Goal: Task Accomplishment & Management: Manage account settings

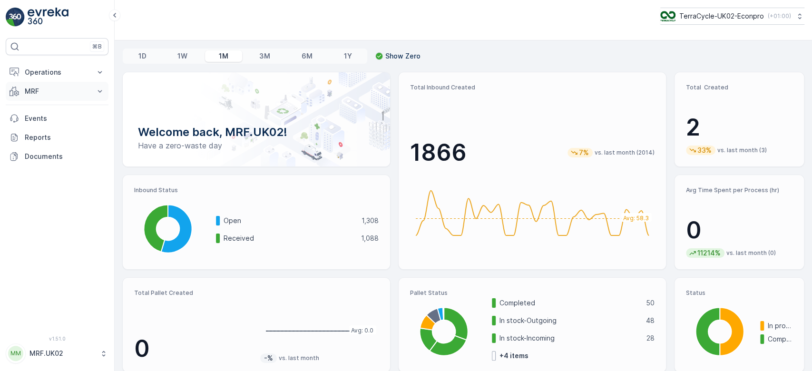
click at [42, 91] on p "MRF" at bounding box center [57, 92] width 65 height 10
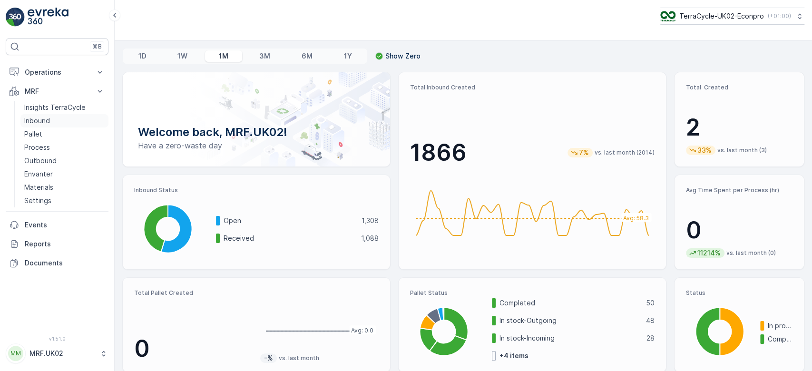
click at [49, 123] on p "Inbound" at bounding box center [37, 121] width 26 height 10
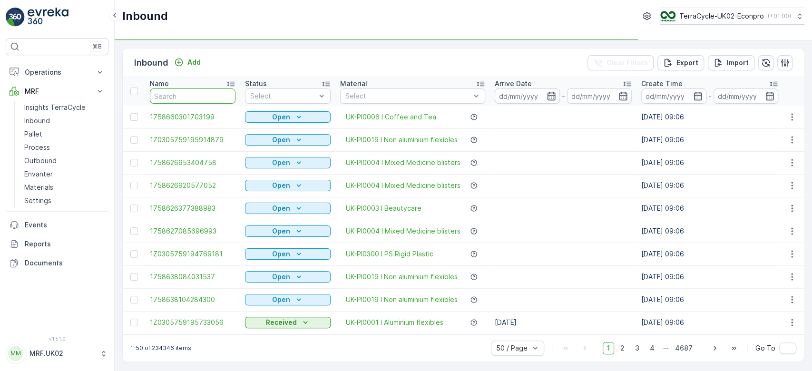
click at [185, 91] on input "text" at bounding box center [193, 96] width 86 height 15
type input "1667"
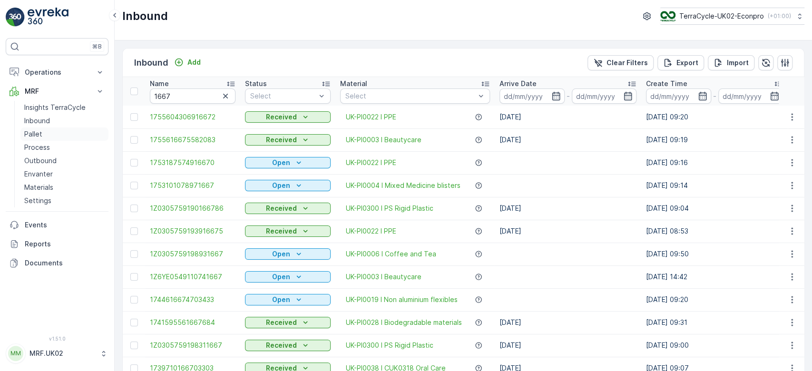
click at [41, 133] on p "Pallet" at bounding box center [33, 134] width 18 height 10
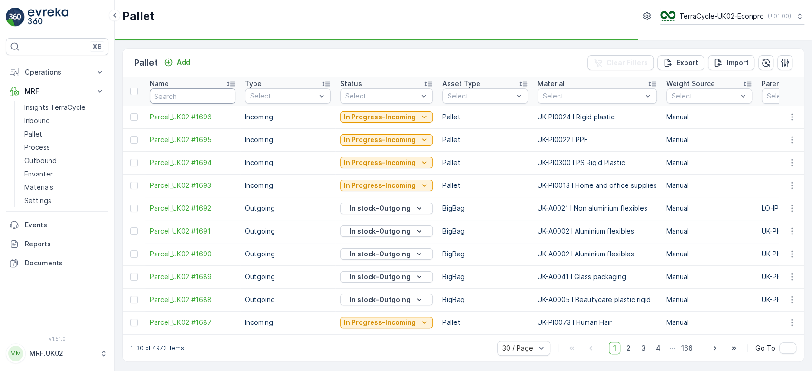
click at [185, 93] on input "text" at bounding box center [193, 96] width 86 height 15
type input "1667"
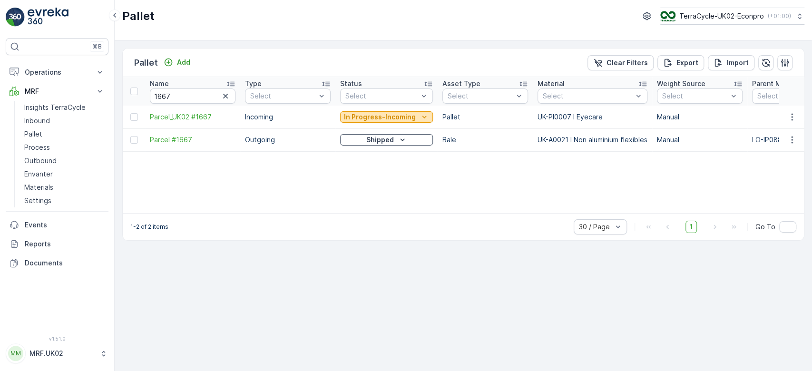
click at [366, 118] on p "In Progress-Incoming" at bounding box center [380, 117] width 72 height 10
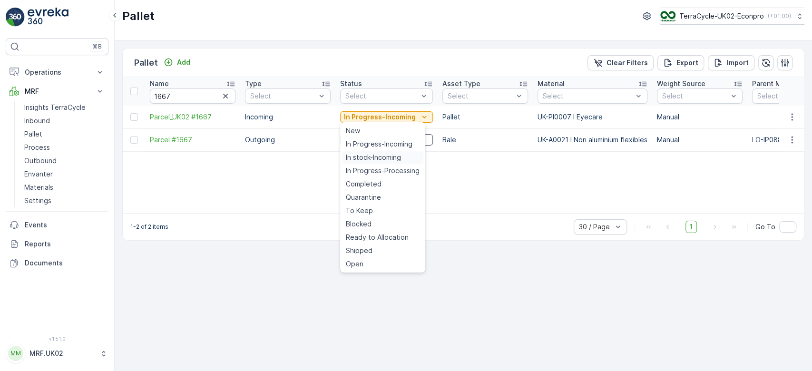
click at [371, 157] on span "In stock-Incoming" at bounding box center [373, 158] width 55 height 10
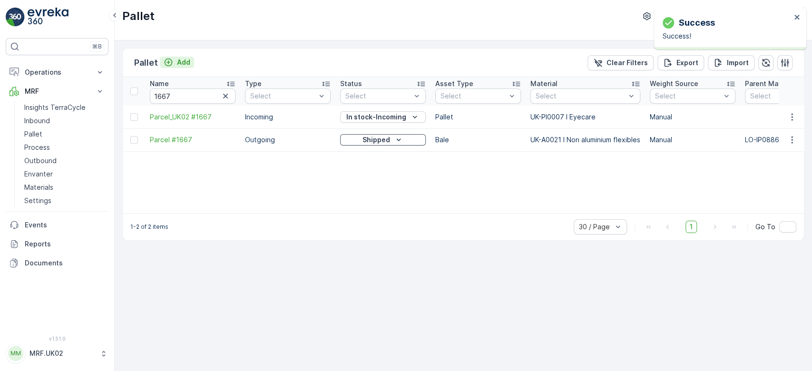
click at [184, 59] on p "Add" at bounding box center [183, 63] width 13 height 10
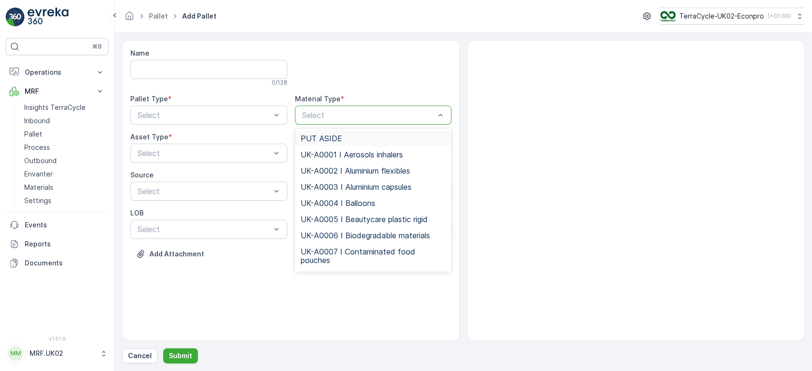
click at [377, 109] on p "Select" at bounding box center [368, 114] width 133 height 11
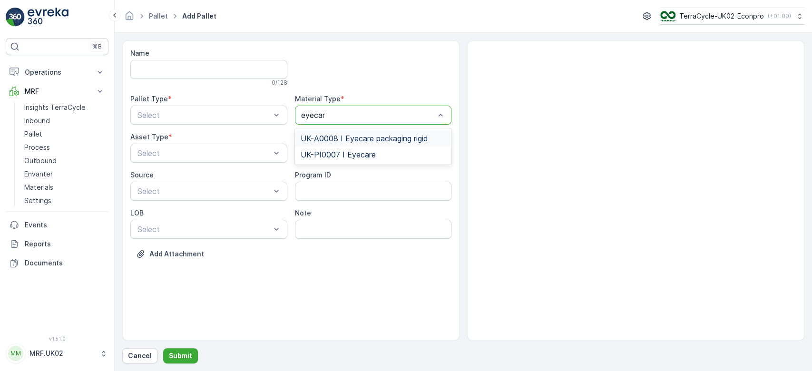
type input "eyecare"
click at [366, 158] on span "UK-PI0007 I Eyecare" at bounding box center [338, 154] width 75 height 9
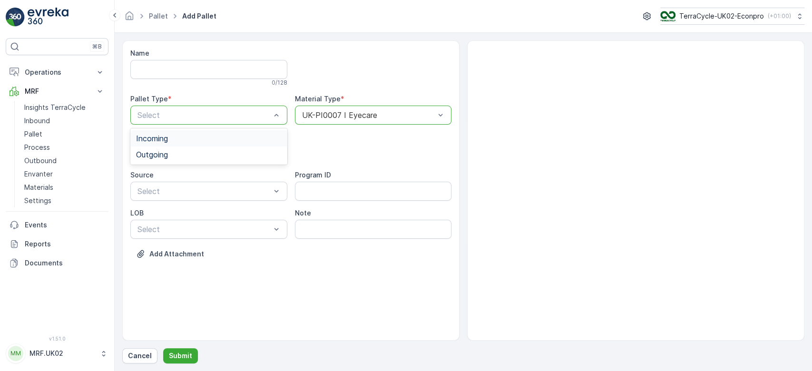
click at [198, 135] on div "Incoming" at bounding box center [209, 138] width 146 height 9
click at [178, 197] on div "Pallet" at bounding box center [208, 193] width 157 height 16
click at [178, 357] on p "Submit" at bounding box center [180, 356] width 23 height 10
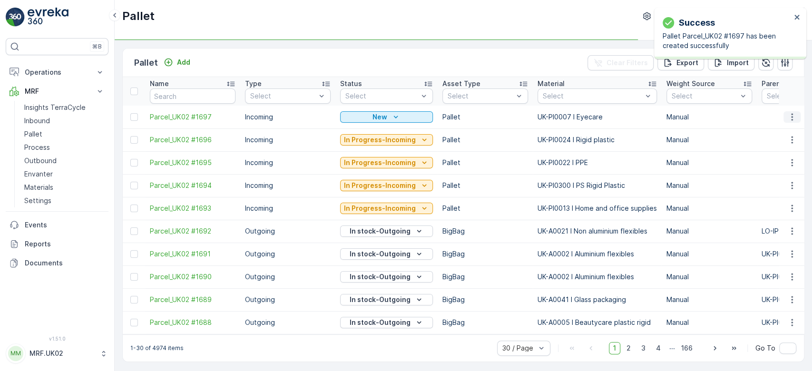
click at [784, 117] on button "button" at bounding box center [792, 116] width 17 height 11
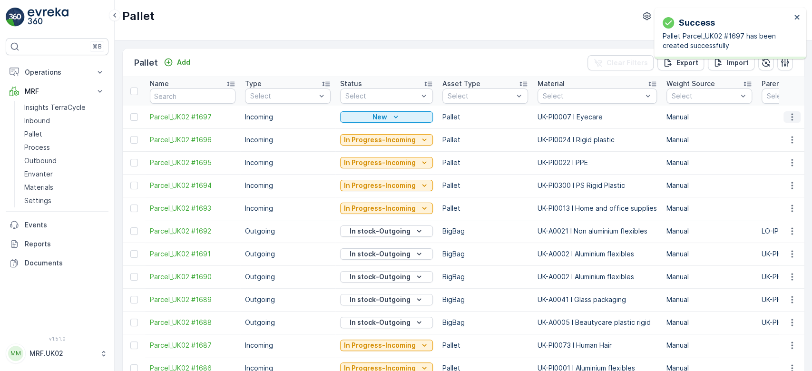
click at [794, 114] on icon "button" at bounding box center [793, 117] width 10 height 10
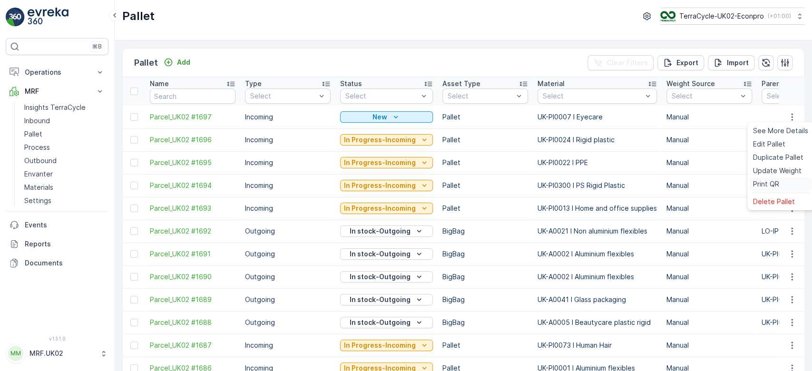
click at [776, 181] on span "Print QR" at bounding box center [766, 184] width 26 height 10
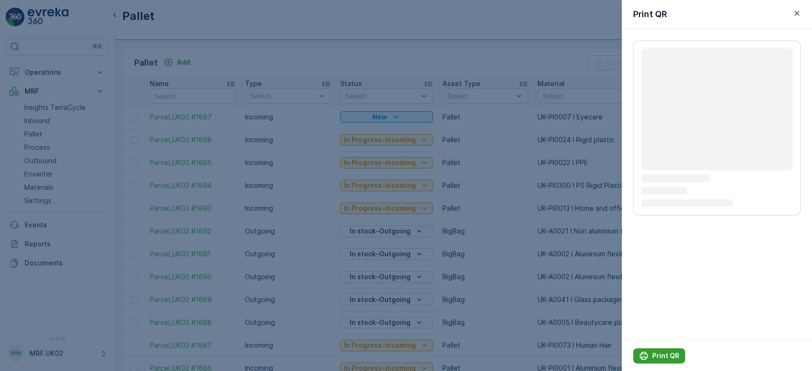
click at [656, 357] on p "Print QR" at bounding box center [666, 356] width 27 height 10
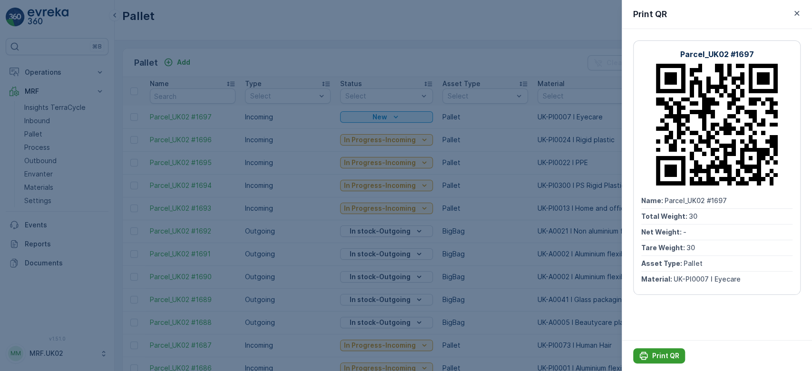
click at [662, 358] on p "Print QR" at bounding box center [666, 356] width 27 height 10
click at [49, 123] on div at bounding box center [406, 185] width 812 height 371
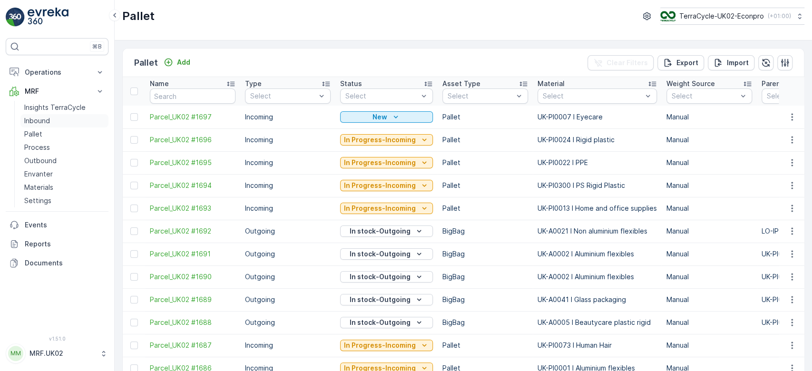
click at [49, 123] on p "Inbound" at bounding box center [37, 121] width 26 height 10
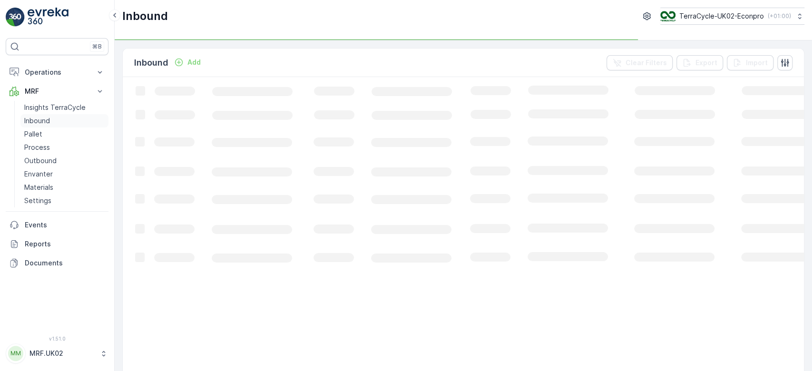
click at [49, 123] on p "Inbound" at bounding box center [37, 121] width 26 height 10
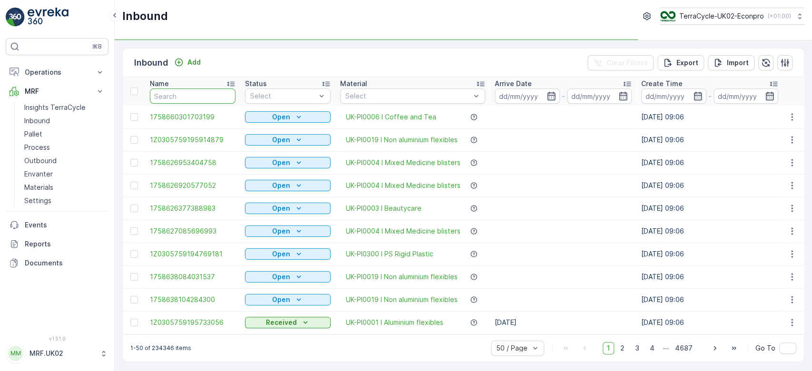
click at [173, 95] on input "text" at bounding box center [193, 96] width 86 height 15
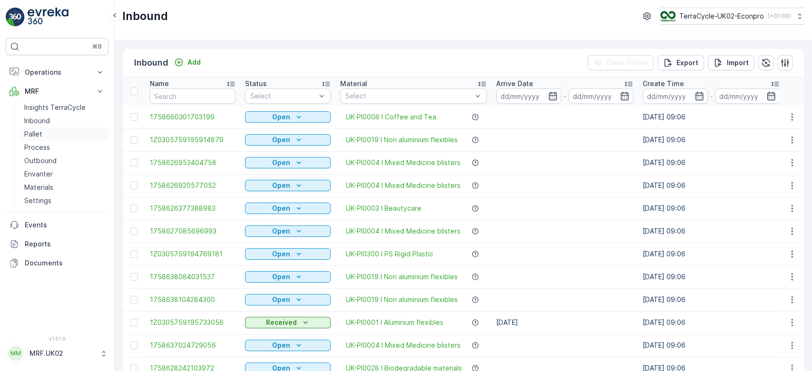
click at [73, 131] on link "Pallet" at bounding box center [64, 134] width 88 height 13
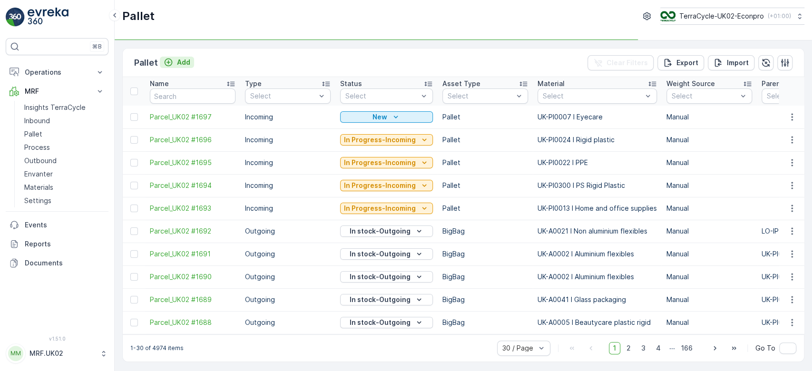
click at [183, 59] on p "Add" at bounding box center [183, 63] width 13 height 10
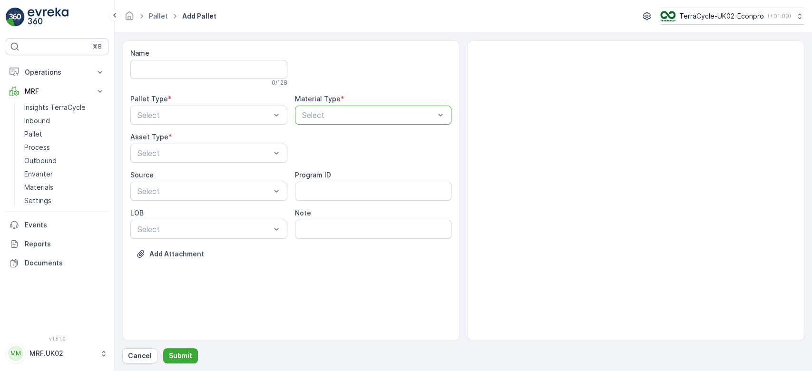
click at [341, 116] on div at bounding box center [368, 115] width 135 height 9
click at [325, 113] on div at bounding box center [368, 115] width 135 height 9
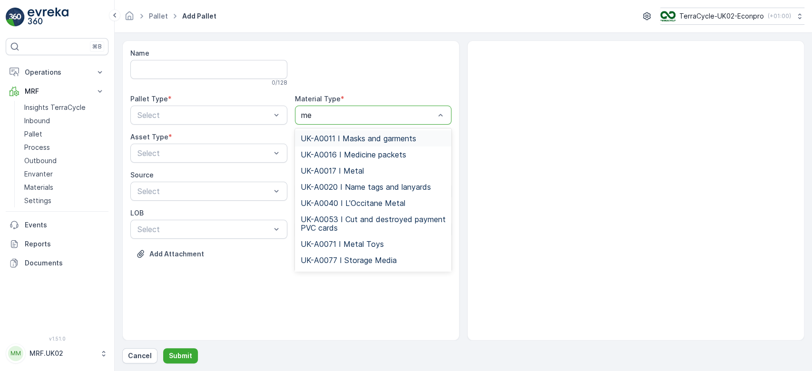
type input "med"
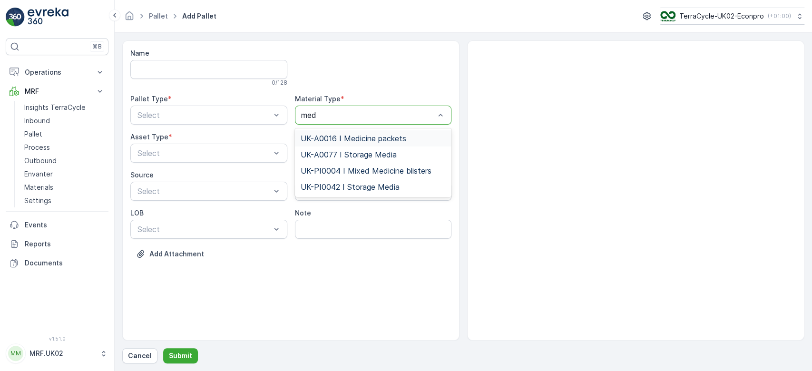
click at [354, 134] on span "UK-A0016 I Medicine packets" at bounding box center [354, 138] width 106 height 9
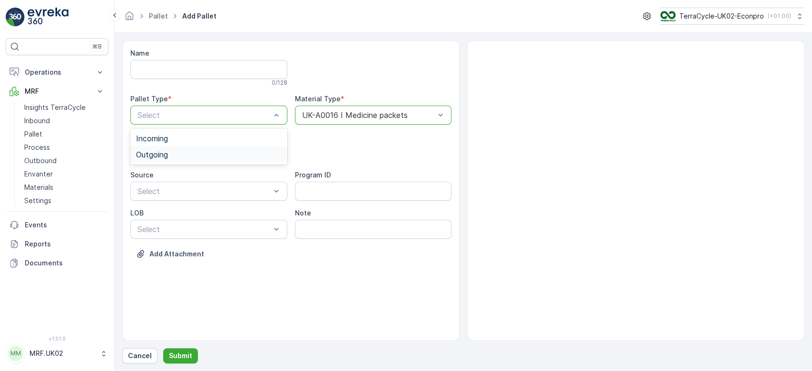
click at [221, 157] on div "Outgoing" at bounding box center [209, 154] width 146 height 9
click at [186, 221] on div "BigBag" at bounding box center [209, 225] width 146 height 9
click at [179, 356] on p "Submit" at bounding box center [180, 356] width 23 height 10
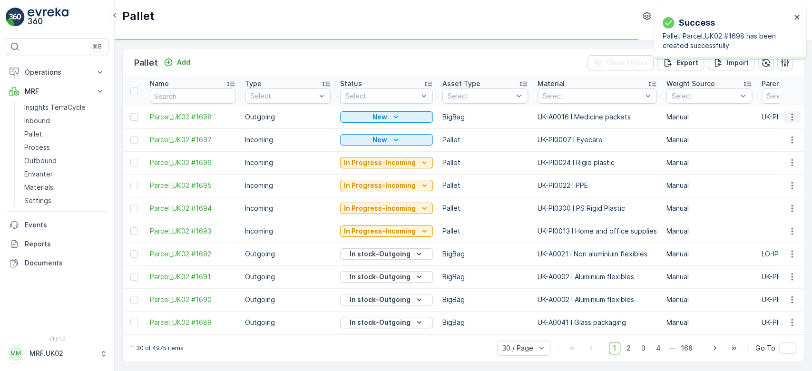
click at [791, 113] on icon "button" at bounding box center [793, 117] width 10 height 10
click at [772, 188] on span "Print QR" at bounding box center [766, 184] width 26 height 10
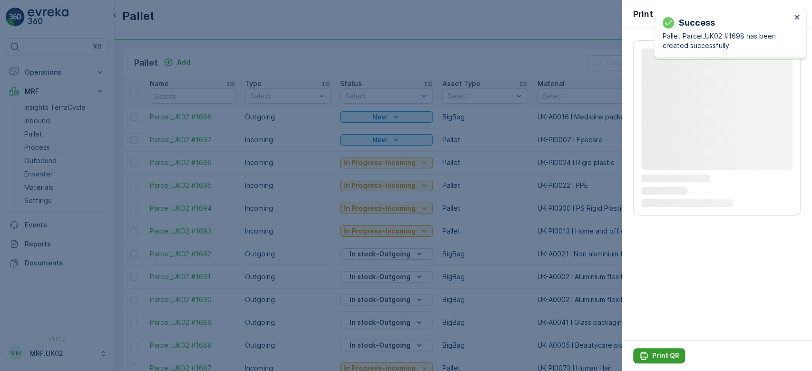
click at [649, 354] on div "Print QR" at bounding box center [659, 356] width 40 height 10
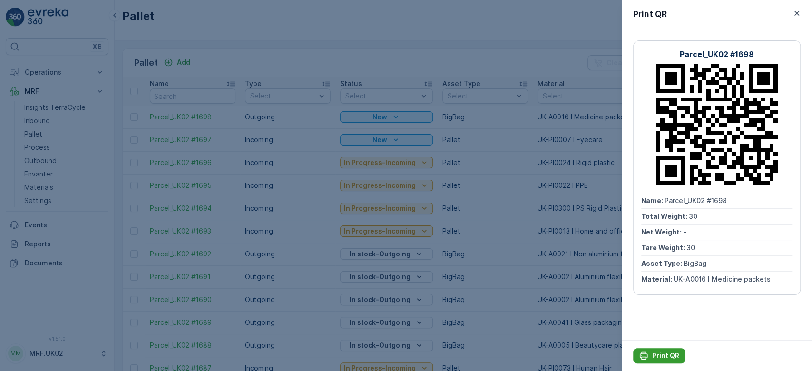
click at [658, 352] on p "Print QR" at bounding box center [666, 356] width 27 height 10
click at [343, 59] on div at bounding box center [406, 185] width 812 height 371
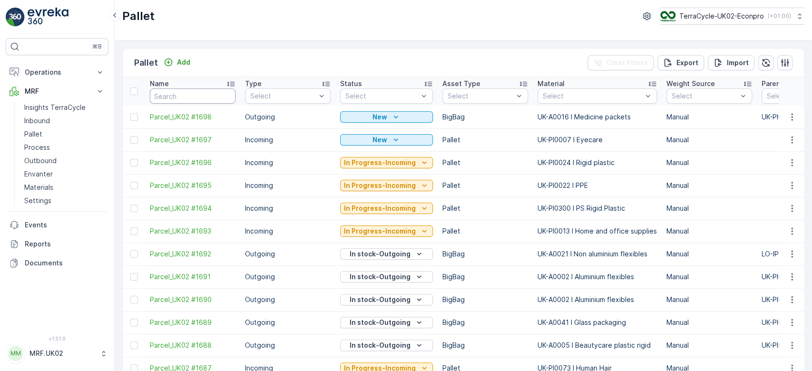
click at [174, 93] on input "text" at bounding box center [193, 96] width 86 height 15
type input "16"
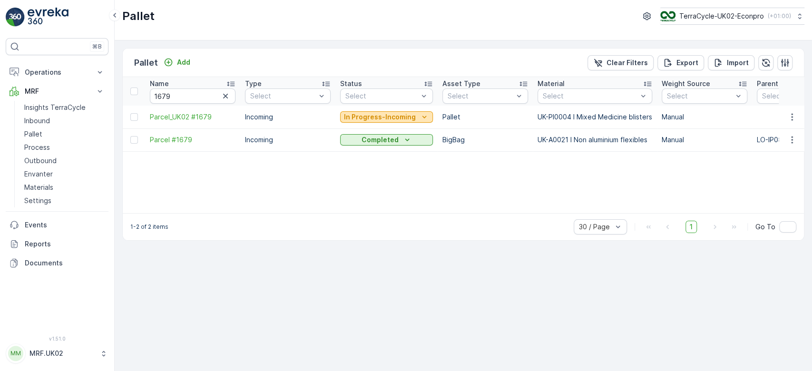
click at [380, 117] on p "In Progress-Incoming" at bounding box center [380, 117] width 72 height 10
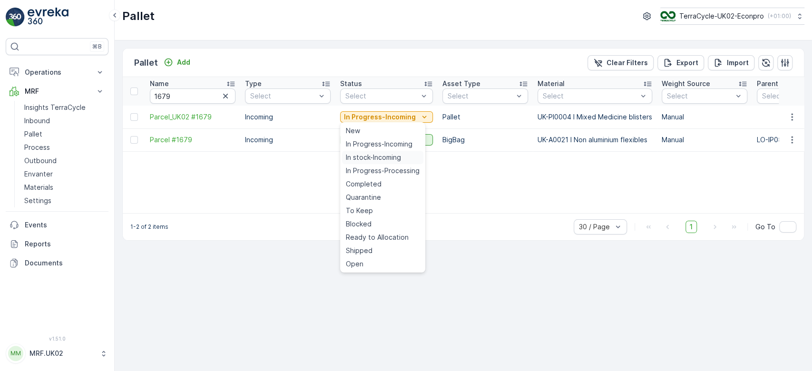
click at [379, 153] on span "In stock-Incoming" at bounding box center [373, 158] width 55 height 10
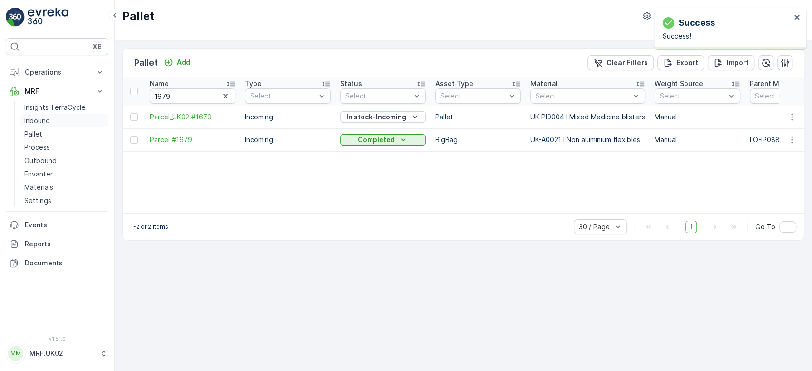
click at [64, 120] on link "Inbound" at bounding box center [64, 120] width 88 height 13
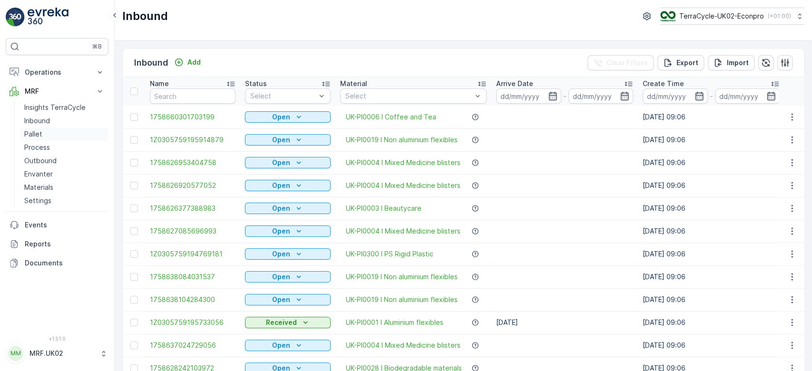
click at [40, 131] on p "Pallet" at bounding box center [33, 134] width 18 height 10
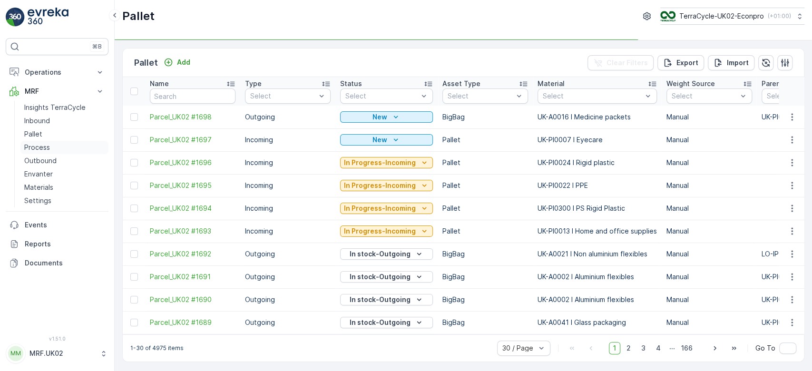
click at [34, 147] on p "Process" at bounding box center [37, 148] width 26 height 10
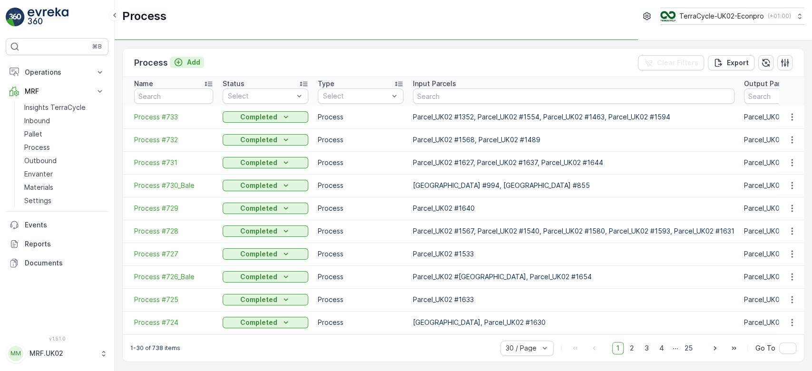
click at [187, 59] on p "Add" at bounding box center [193, 63] width 13 height 10
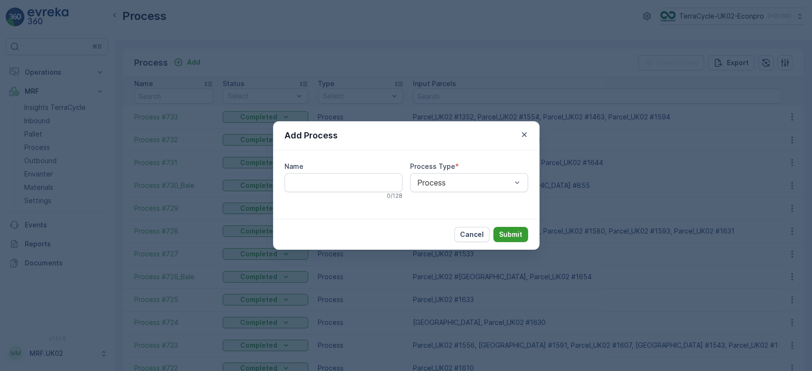
click at [516, 231] on p "Submit" at bounding box center [510, 235] width 23 height 10
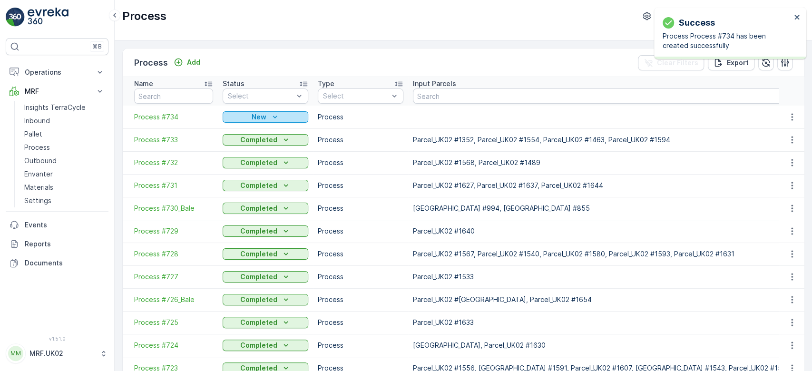
click at [261, 118] on p "New" at bounding box center [259, 117] width 15 height 10
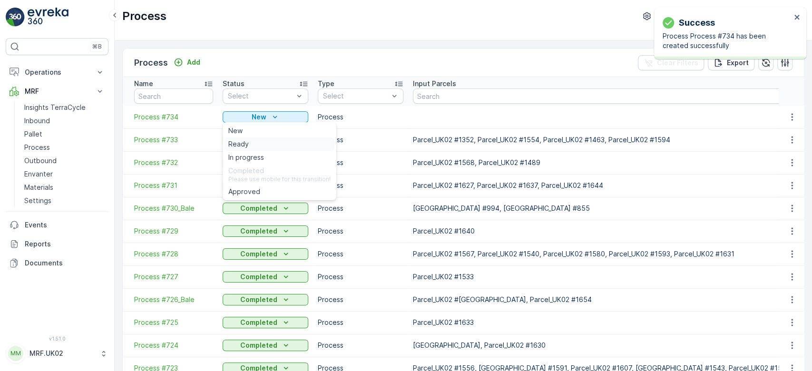
click at [246, 143] on span "Ready" at bounding box center [238, 144] width 20 height 10
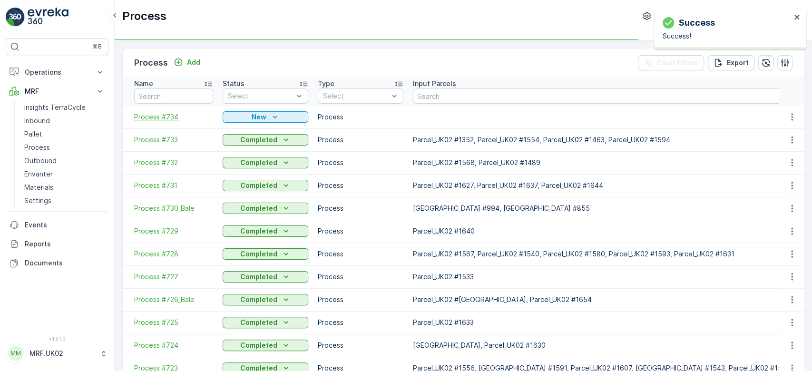
click at [174, 119] on span "Process #734" at bounding box center [173, 117] width 79 height 10
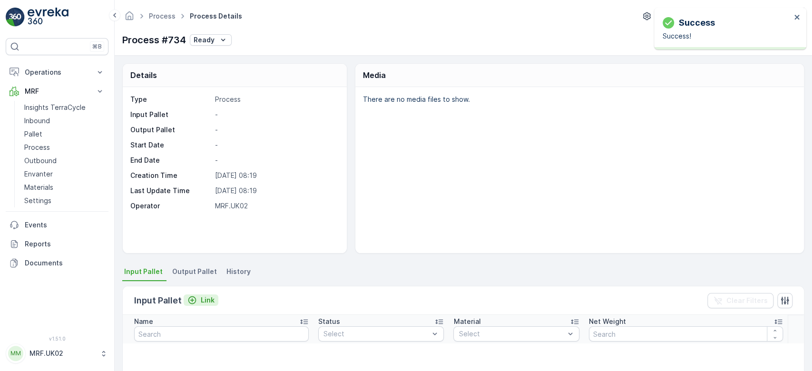
click at [204, 298] on p "Link" at bounding box center [208, 301] width 14 height 10
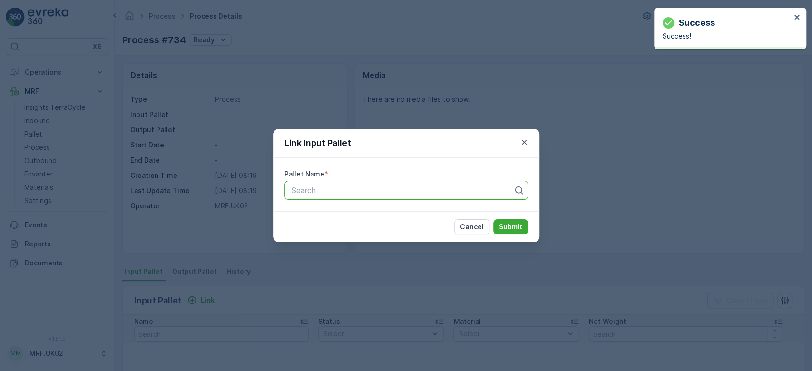
click at [311, 188] on div at bounding box center [403, 190] width 224 height 9
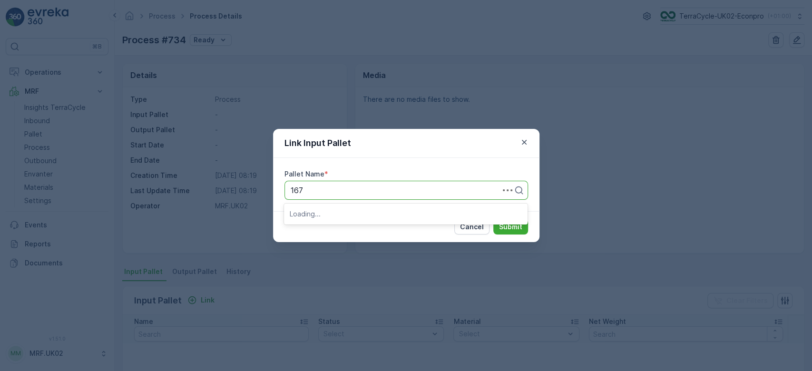
type input "1679"
click at [348, 227] on span "Parcel_UK02 #1679" at bounding box center [324, 230] width 69 height 9
click at [510, 222] on p "Submit" at bounding box center [510, 227] width 23 height 10
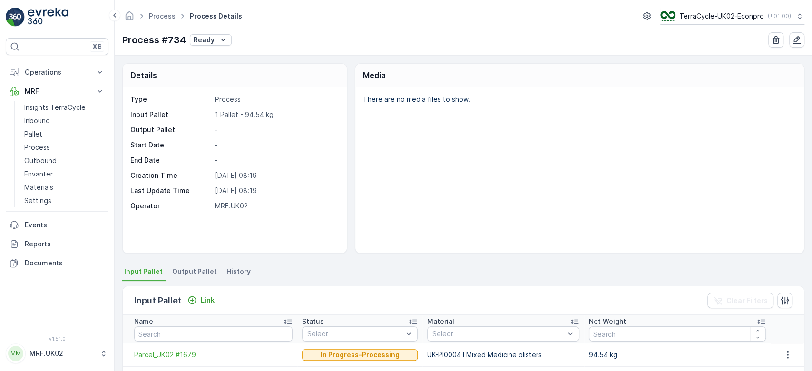
click at [194, 269] on span "Output Pallet" at bounding box center [194, 272] width 45 height 10
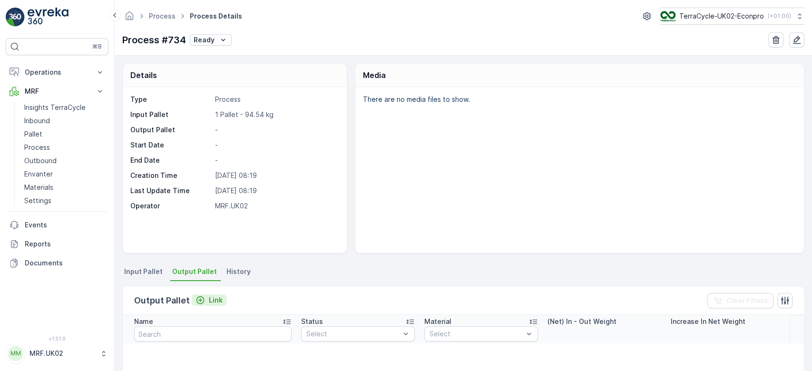
click at [214, 296] on p "Link" at bounding box center [216, 301] width 14 height 10
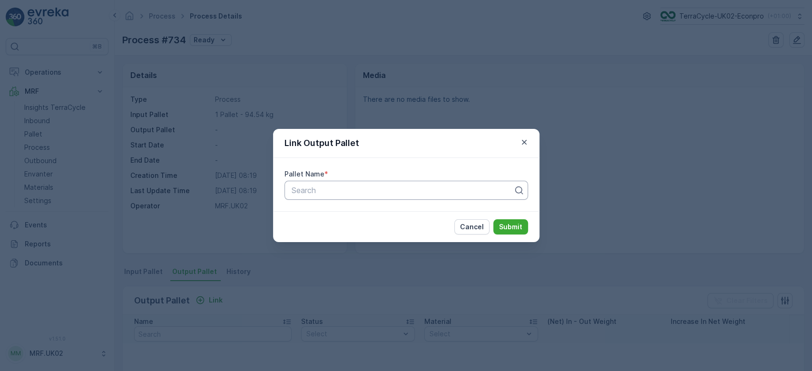
click at [313, 184] on div "Search" at bounding box center [407, 190] width 244 height 19
type input "1698"
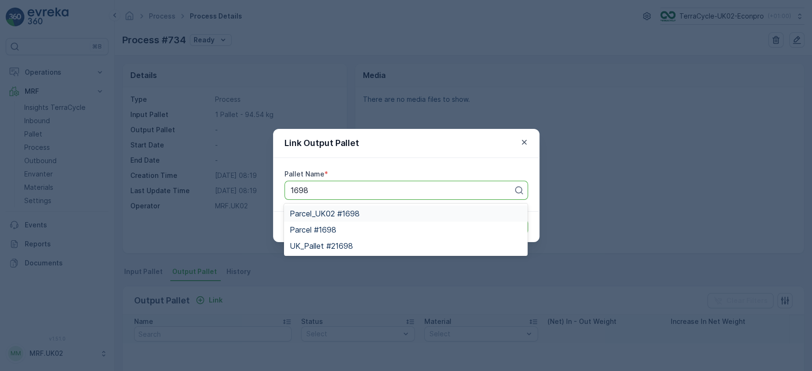
click at [344, 213] on span "Parcel_UK02 #1698" at bounding box center [325, 213] width 70 height 9
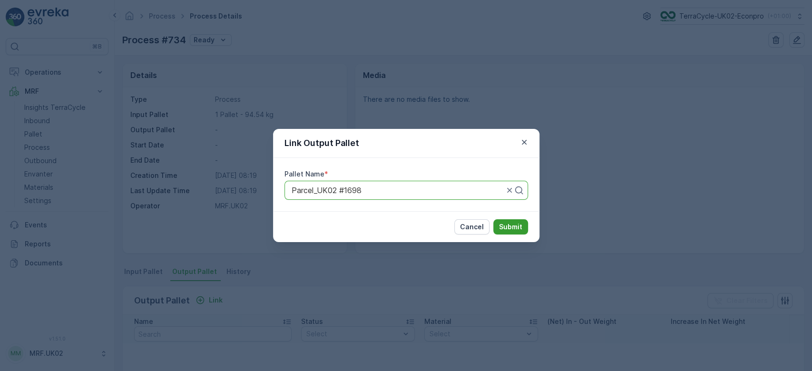
click at [516, 226] on p "Submit" at bounding box center [510, 227] width 23 height 10
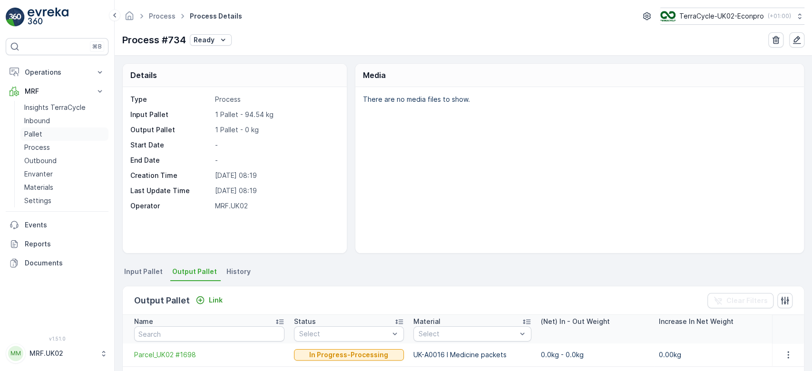
click at [36, 135] on p "Pallet" at bounding box center [33, 134] width 18 height 10
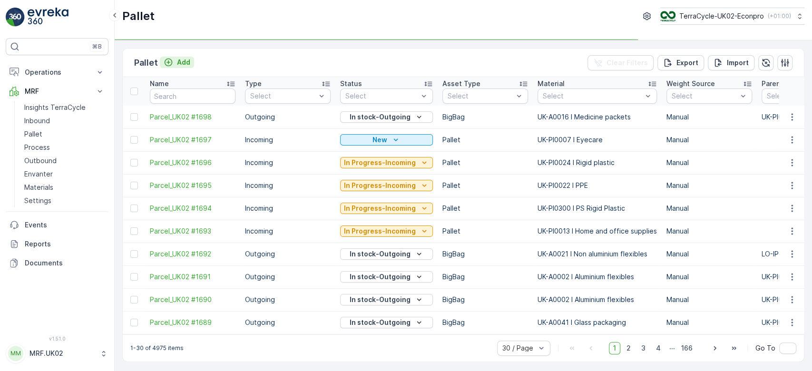
click at [178, 61] on p "Add" at bounding box center [183, 63] width 13 height 10
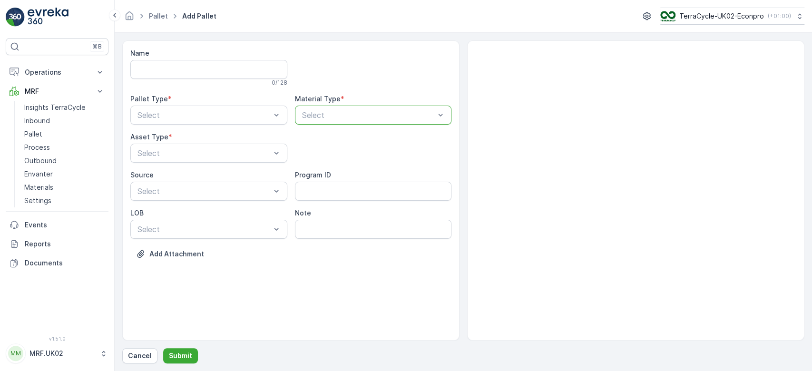
drag, startPoint x: 327, startPoint y: 116, endPoint x: 334, endPoint y: 116, distance: 6.2
click at [334, 116] on div at bounding box center [368, 115] width 135 height 9
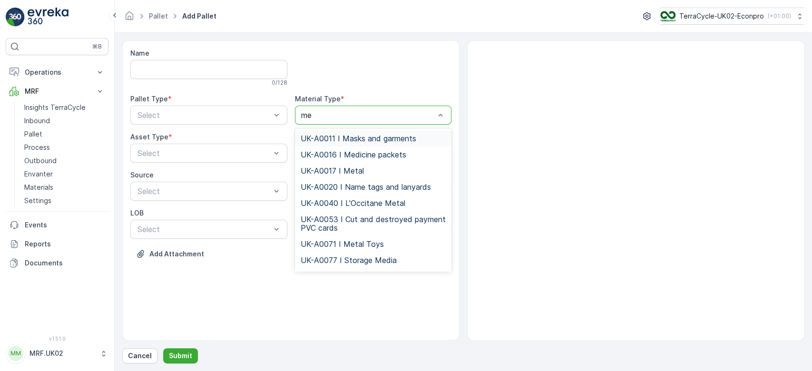
type input "med"
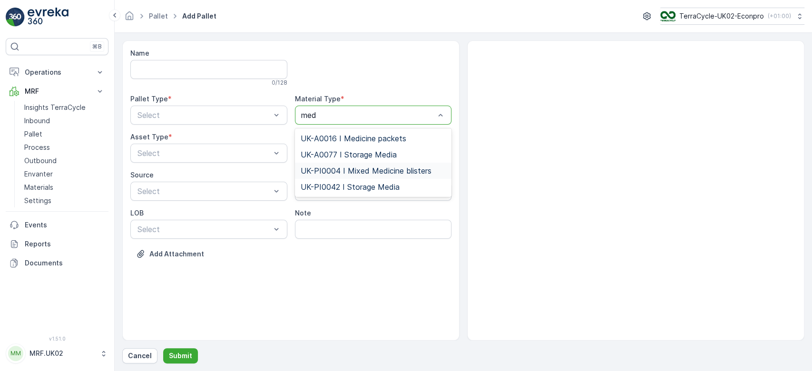
click at [385, 172] on span "UK-PI0004 I Mixed Medicine blisters" at bounding box center [366, 171] width 131 height 9
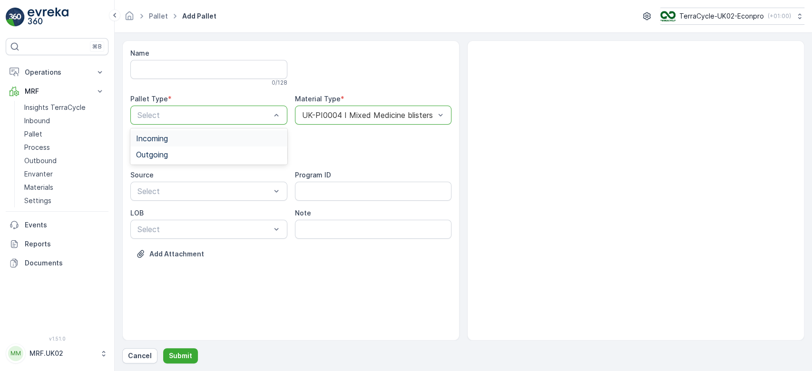
click at [218, 137] on div "Incoming" at bounding box center [209, 138] width 146 height 9
click at [186, 191] on div "Pallet" at bounding box center [209, 192] width 146 height 9
click at [182, 356] on p "Submit" at bounding box center [180, 356] width 23 height 10
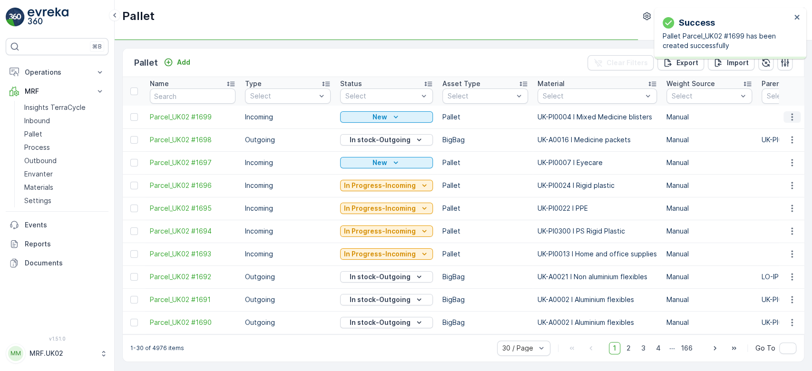
click at [788, 118] on icon "button" at bounding box center [793, 117] width 10 height 10
click at [784, 184] on div "Print QR" at bounding box center [781, 184] width 63 height 13
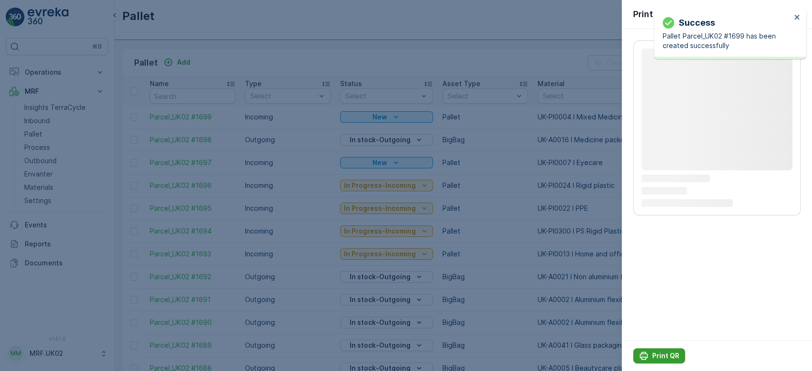
click at [665, 358] on p "Print QR" at bounding box center [666, 356] width 27 height 10
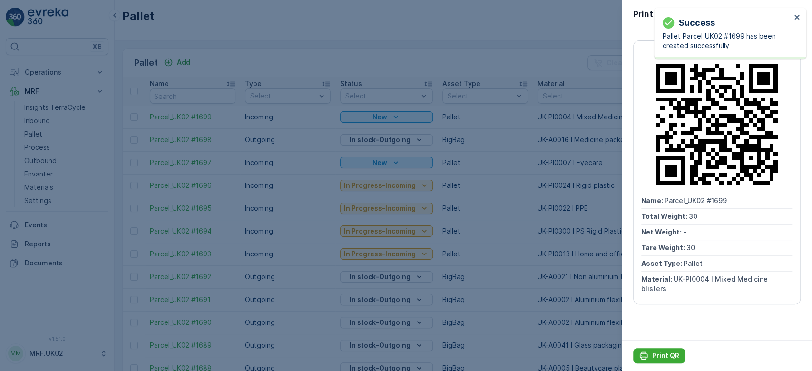
click at [39, 119] on div at bounding box center [406, 185] width 812 height 371
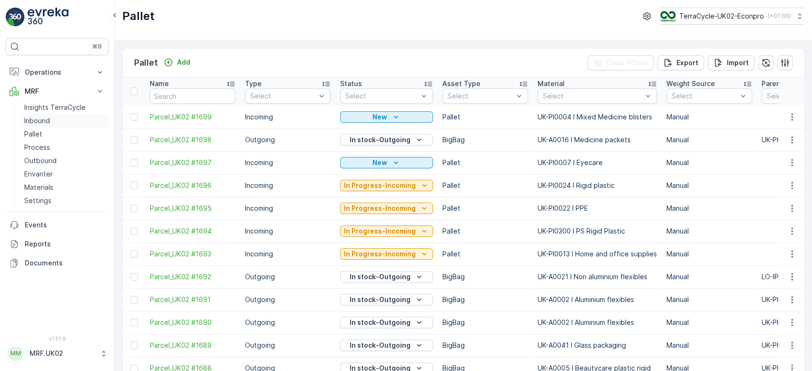
click at [39, 119] on p "Inbound" at bounding box center [37, 121] width 26 height 10
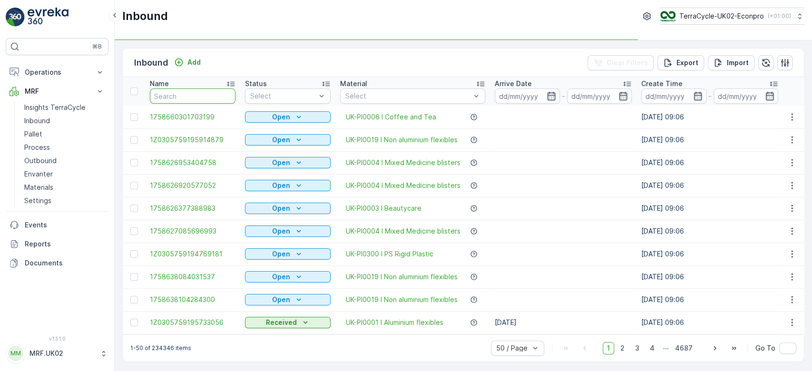
click at [168, 96] on input "text" at bounding box center [193, 96] width 86 height 15
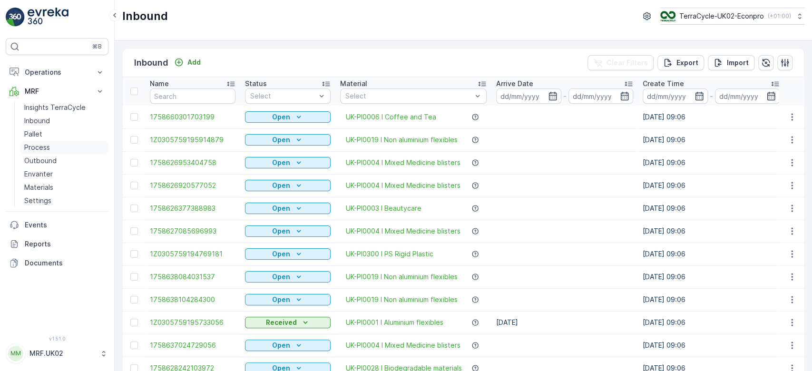
click at [46, 150] on p "Process" at bounding box center [37, 148] width 26 height 10
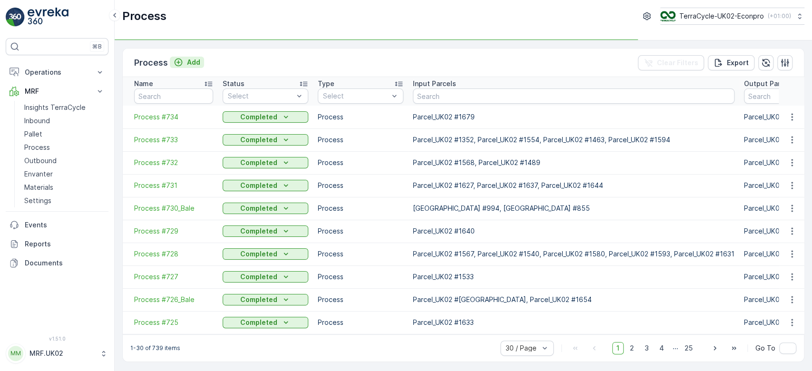
click at [191, 65] on p "Add" at bounding box center [193, 63] width 13 height 10
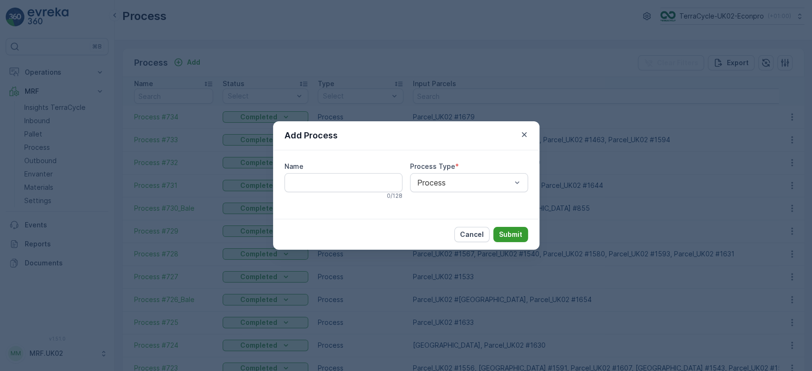
click at [505, 236] on p "Submit" at bounding box center [510, 235] width 23 height 10
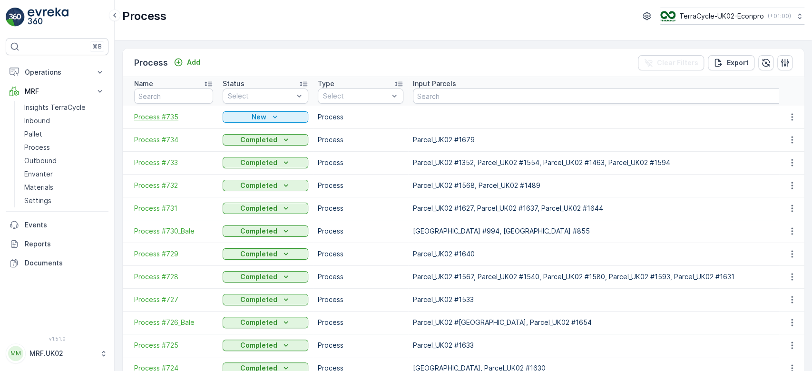
click at [162, 119] on span "Process #735" at bounding box center [173, 117] width 79 height 10
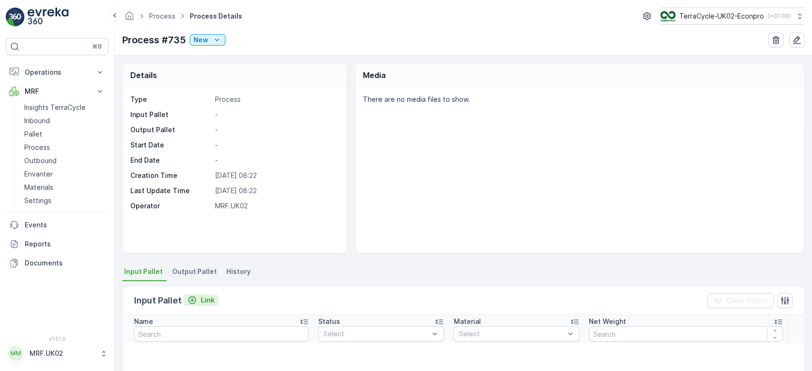
click at [211, 297] on p "Link" at bounding box center [208, 301] width 14 height 10
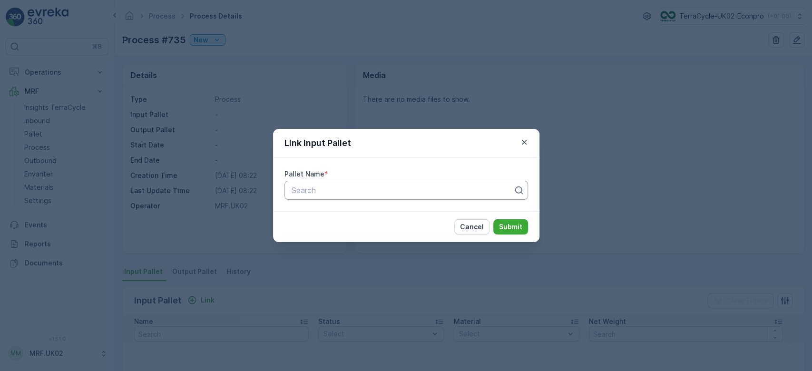
click at [307, 194] on div at bounding box center [403, 190] width 224 height 9
type input "1667"
click at [342, 217] on span "Parcel_UK02 #1667" at bounding box center [324, 213] width 69 height 9
click at [503, 228] on p "Submit" at bounding box center [510, 227] width 23 height 10
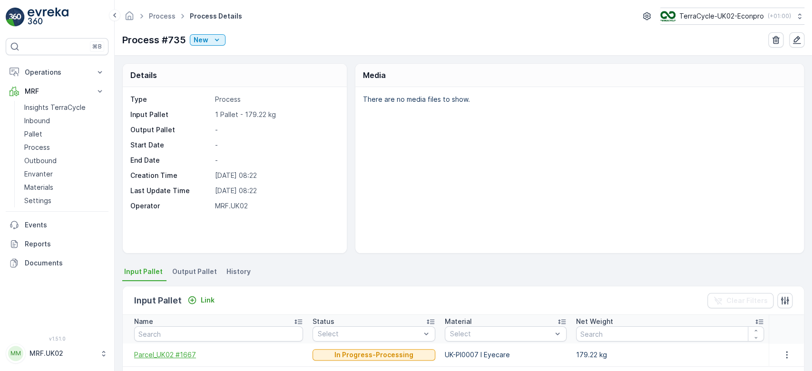
click at [183, 354] on span "Parcel_UK02 #1667" at bounding box center [218, 355] width 169 height 10
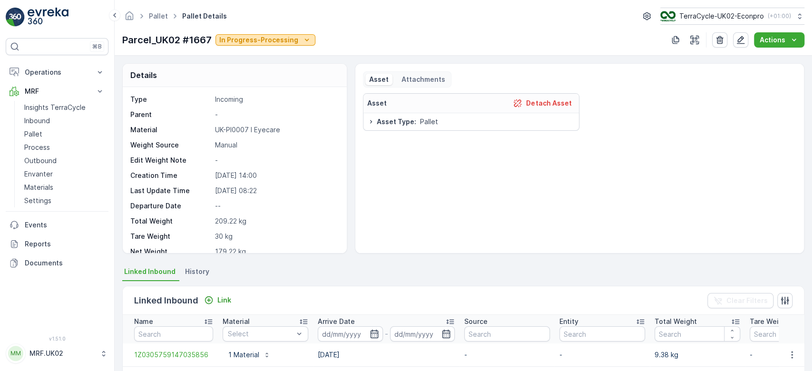
click at [262, 42] on p "In Progress-Processing" at bounding box center [258, 40] width 79 height 10
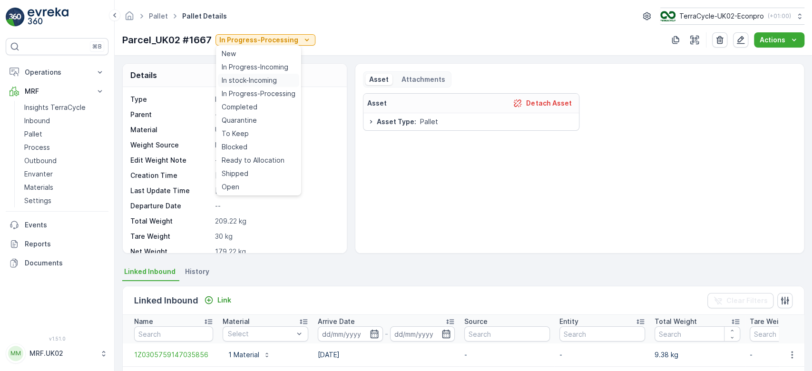
click at [267, 79] on span "In stock-Incoming" at bounding box center [249, 81] width 55 height 10
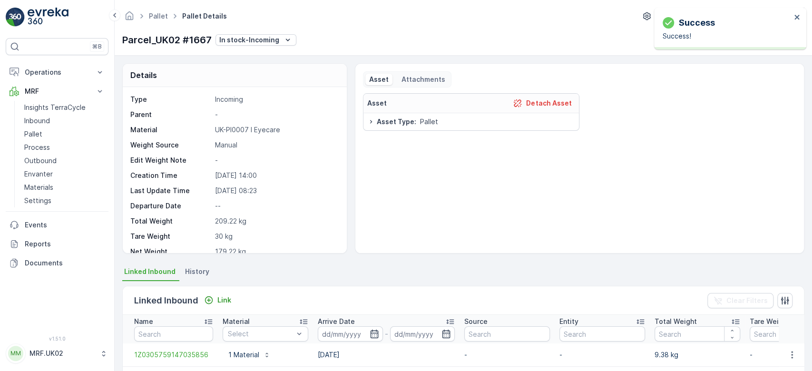
click at [301, 266] on ul "Linked Inbound History" at bounding box center [463, 273] width 683 height 16
click at [59, 149] on link "Process" at bounding box center [64, 147] width 88 height 13
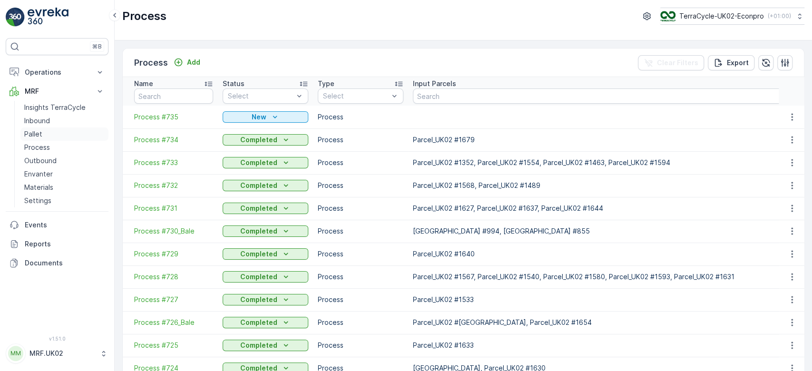
click at [44, 131] on link "Pallet" at bounding box center [64, 134] width 88 height 13
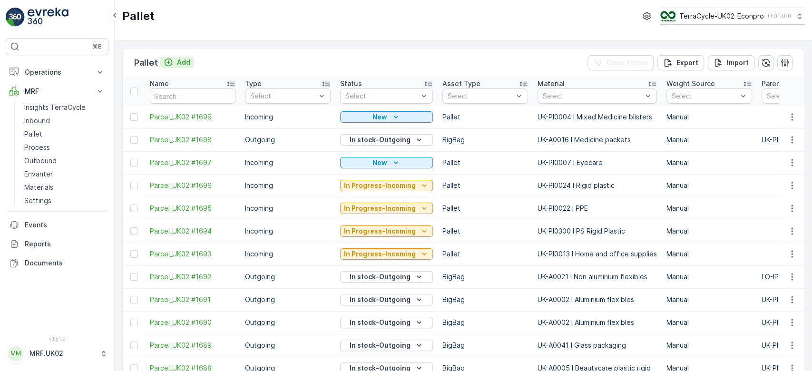
click at [189, 65] on button "Add" at bounding box center [177, 62] width 34 height 11
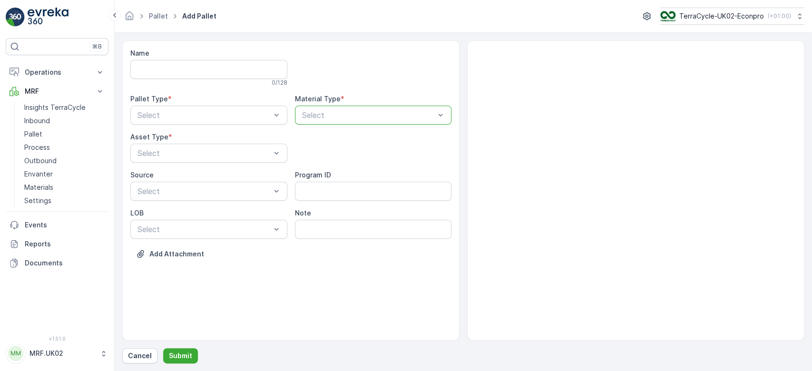
click at [359, 114] on div at bounding box center [368, 115] width 135 height 9
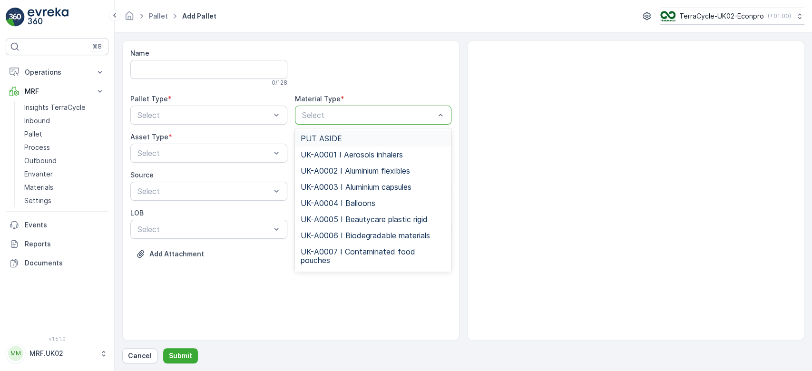
click at [359, 114] on div at bounding box center [368, 115] width 135 height 9
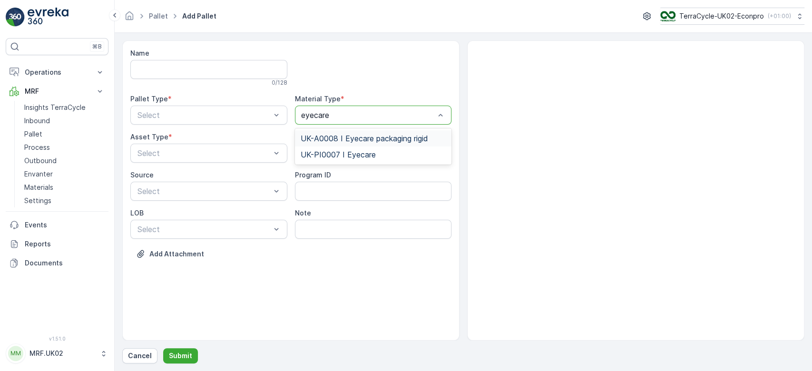
click at [363, 134] on span "UK-A0008 I Eyecare packaging rigid" at bounding box center [365, 138] width 128 height 9
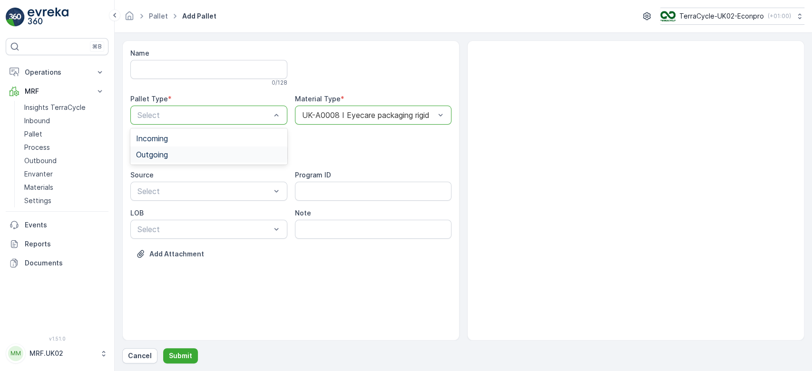
click at [233, 152] on div "Outgoing" at bounding box center [209, 154] width 146 height 9
click at [225, 227] on div "BigBag" at bounding box center [209, 225] width 146 height 9
click at [179, 355] on p "Submit" at bounding box center [180, 356] width 23 height 10
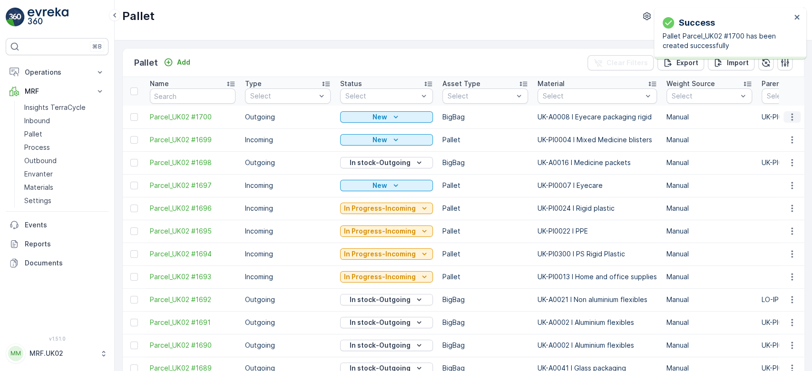
click at [794, 116] on icon "button" at bounding box center [793, 117] width 10 height 10
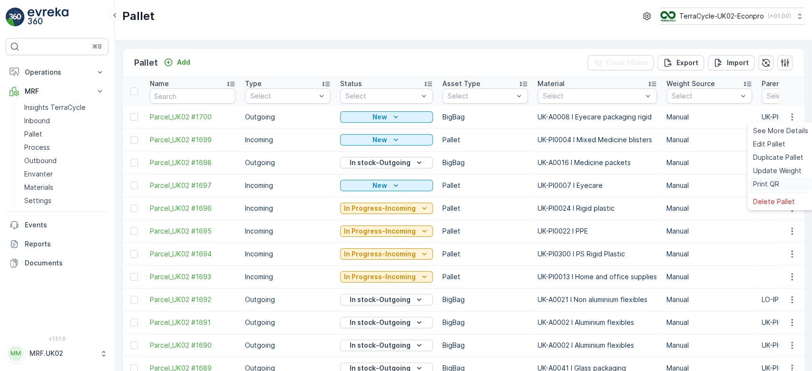
click at [775, 186] on span "Print QR" at bounding box center [766, 184] width 26 height 10
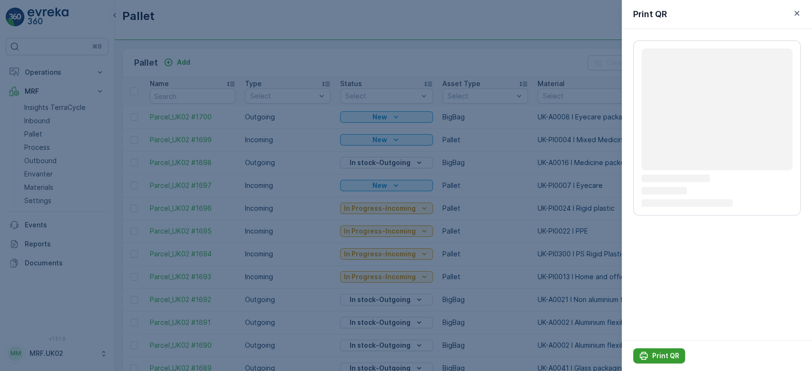
click at [663, 355] on p "Print QR" at bounding box center [666, 356] width 27 height 10
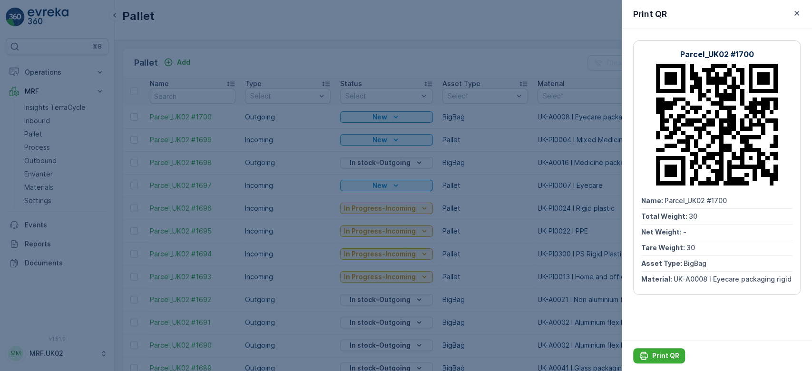
click at [340, 192] on div at bounding box center [406, 185] width 812 height 371
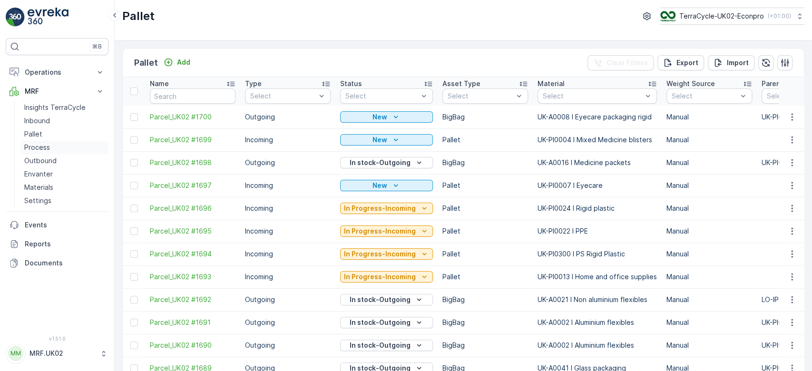
click at [74, 145] on link "Process" at bounding box center [64, 147] width 88 height 13
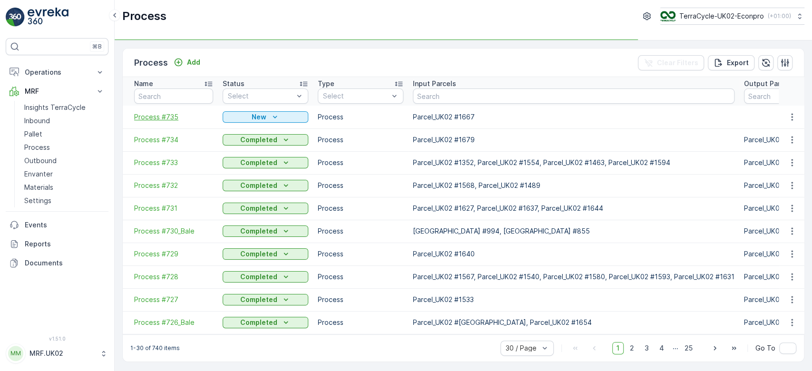
click at [165, 117] on span "Process #735" at bounding box center [173, 117] width 79 height 10
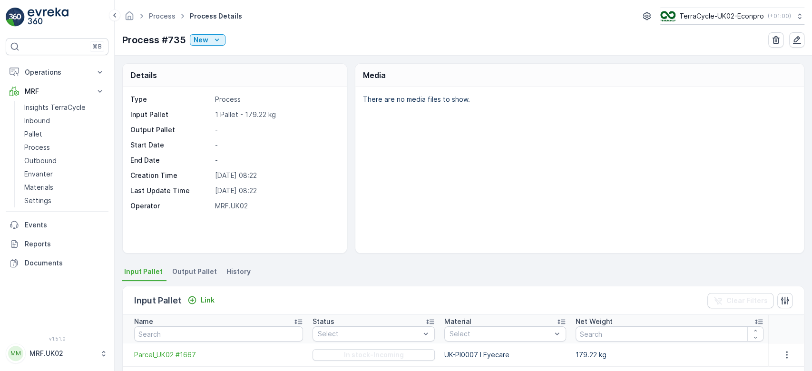
click at [193, 275] on span "Output Pallet" at bounding box center [194, 272] width 45 height 10
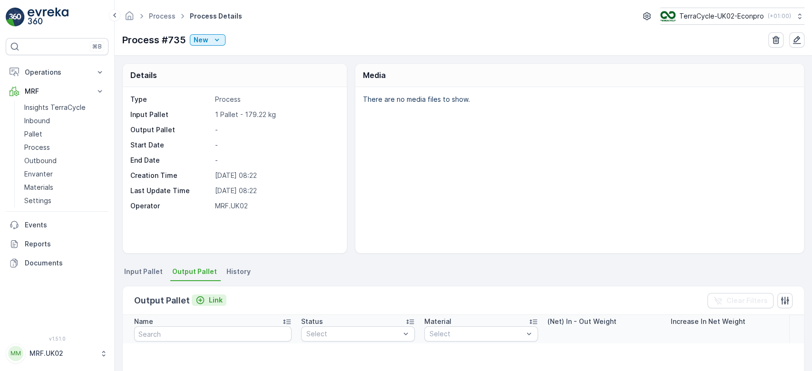
click at [209, 302] on p "Link" at bounding box center [216, 301] width 14 height 10
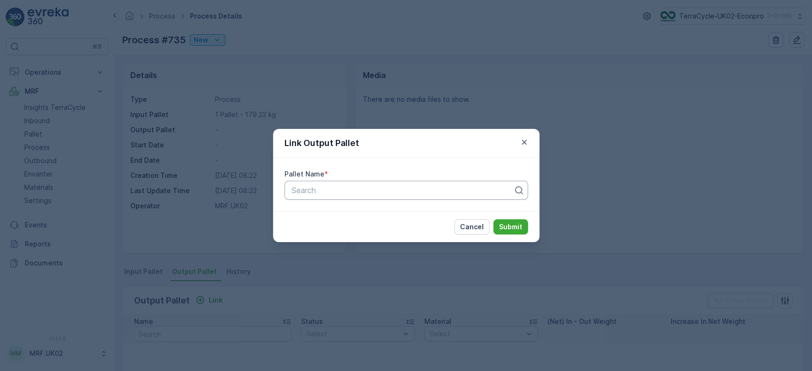
click at [343, 191] on div at bounding box center [403, 190] width 224 height 9
type input "1700"
click at [330, 219] on div "Parcel_UK02 #1700" at bounding box center [406, 214] width 244 height 16
click at [501, 223] on p "Submit" at bounding box center [510, 227] width 23 height 10
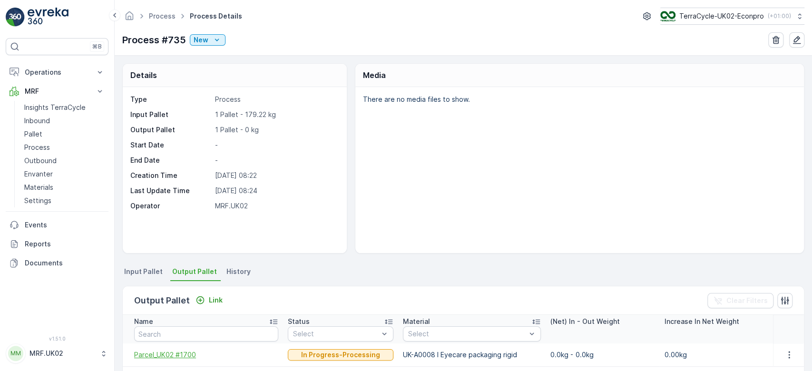
click at [177, 354] on span "Parcel_UK02 #1700" at bounding box center [206, 355] width 144 height 10
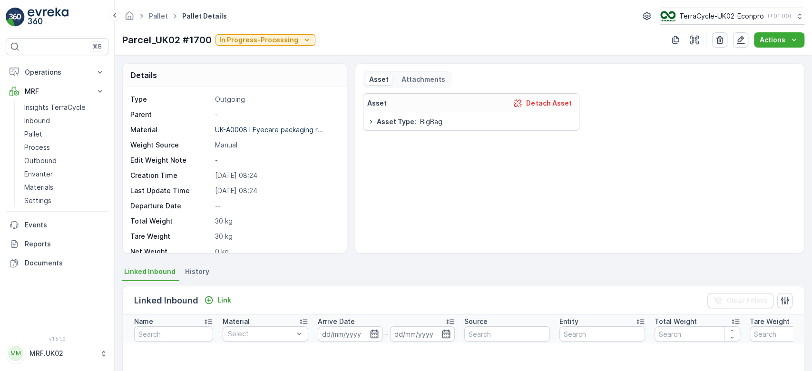
click at [281, 33] on div "Parcel_UK02 #1700 In Progress-Processing" at bounding box center [218, 40] width 193 height 14
click at [282, 37] on p "In Progress-Processing" at bounding box center [258, 40] width 79 height 10
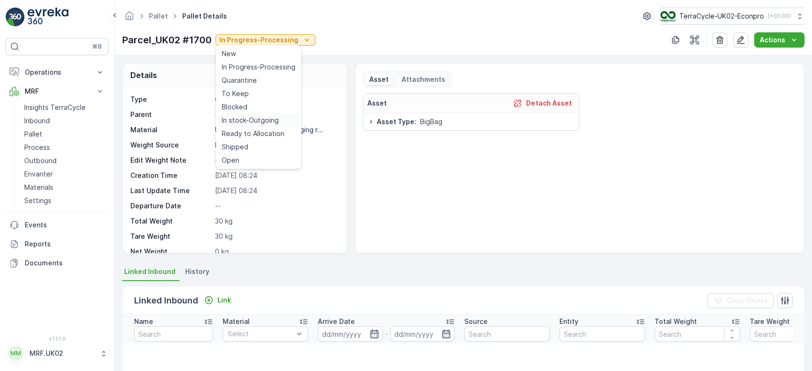
click at [257, 121] on span "In stock-Outgoing" at bounding box center [250, 121] width 57 height 10
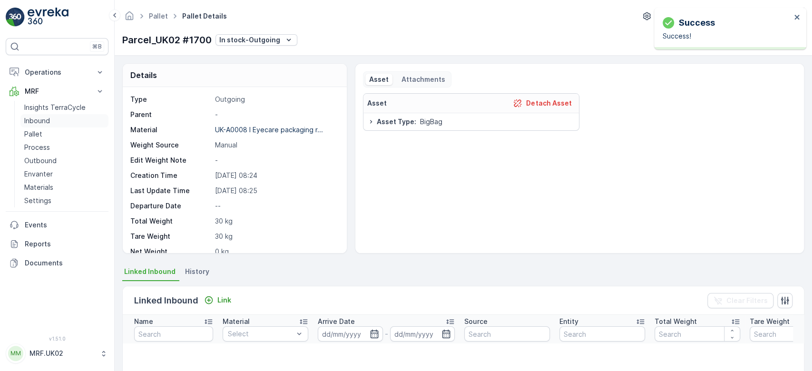
click at [57, 117] on link "Inbound" at bounding box center [64, 120] width 88 height 13
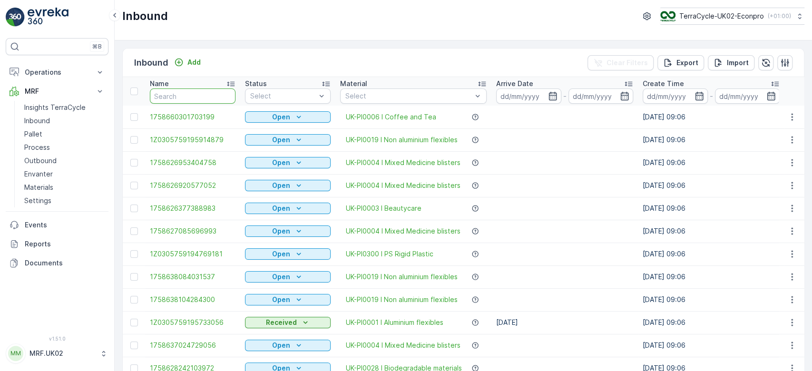
click at [156, 99] on input "text" at bounding box center [193, 96] width 86 height 15
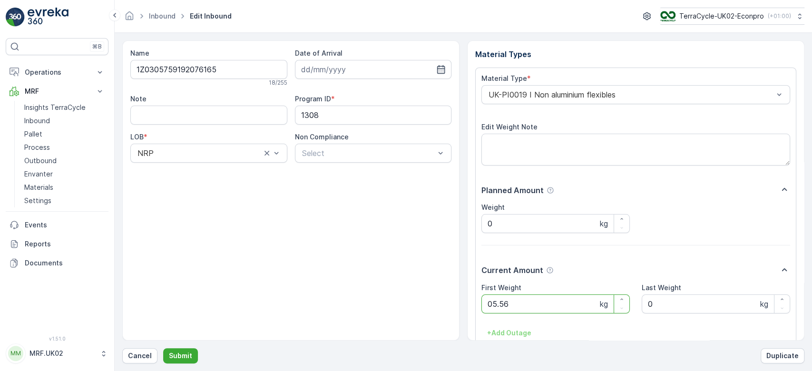
click at [163, 348] on button "Submit" at bounding box center [180, 355] width 35 height 15
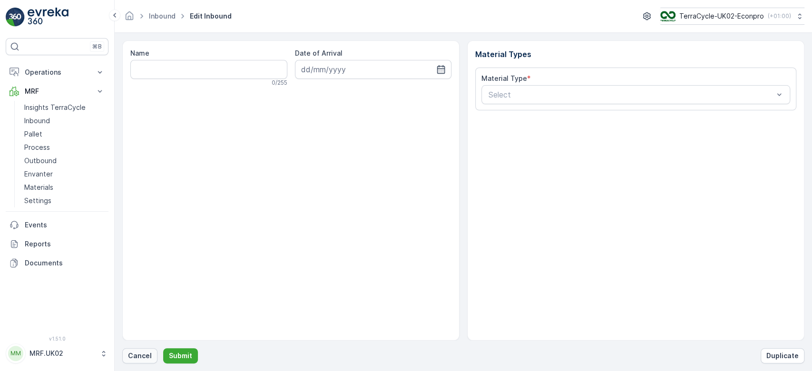
click at [137, 354] on p "Cancel" at bounding box center [140, 356] width 24 height 10
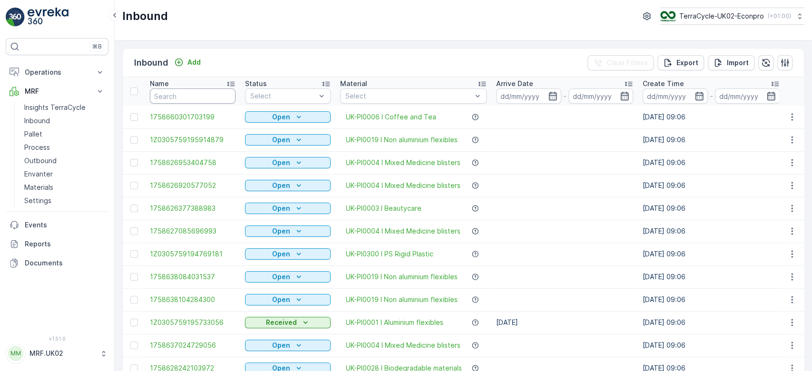
click at [221, 95] on input "text" at bounding box center [193, 96] width 86 height 15
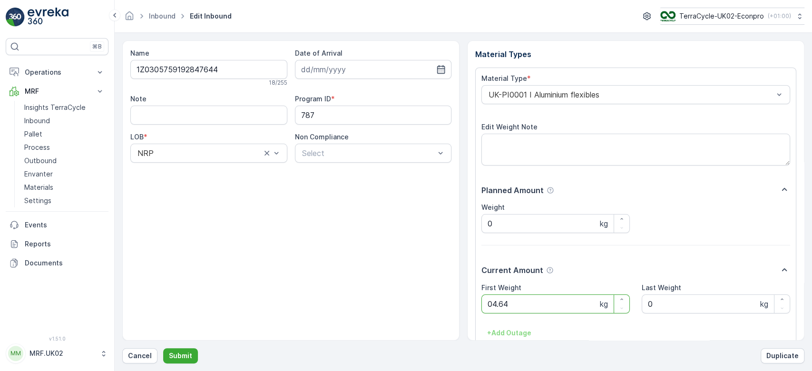
click at [163, 348] on button "Submit" at bounding box center [180, 355] width 35 height 15
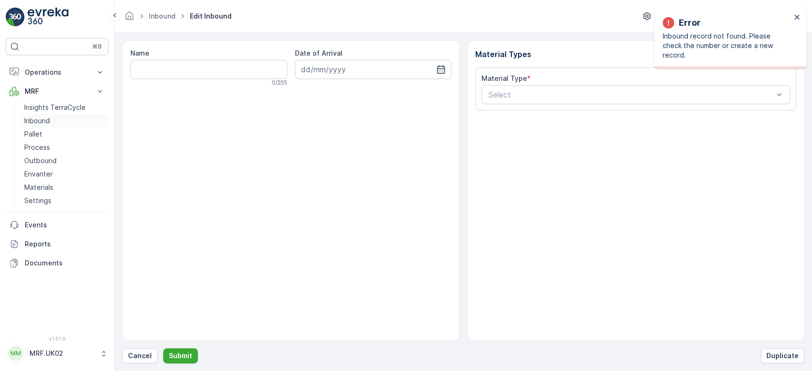
click at [61, 116] on link "Inbound" at bounding box center [64, 120] width 88 height 13
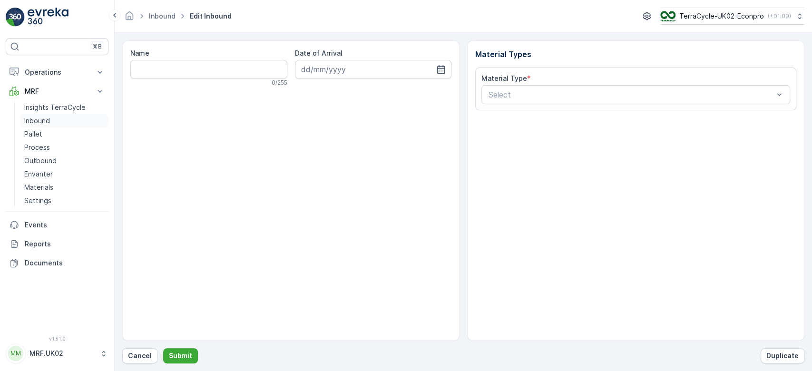
click at [32, 123] on p "Inbound" at bounding box center [37, 121] width 26 height 10
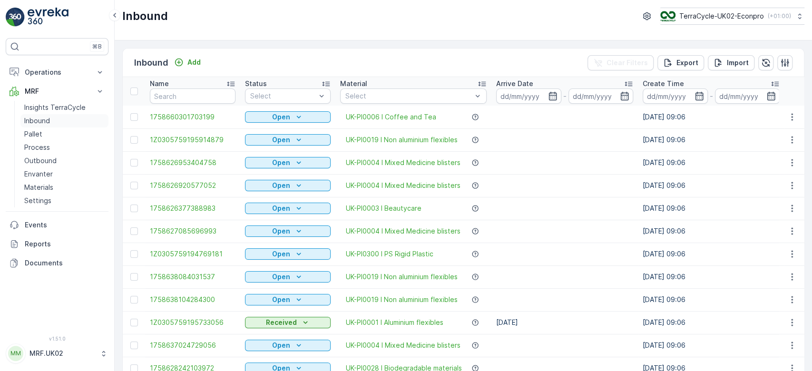
click at [45, 118] on p "Inbound" at bounding box center [37, 121] width 26 height 10
click at [164, 99] on input "text" at bounding box center [193, 96] width 86 height 15
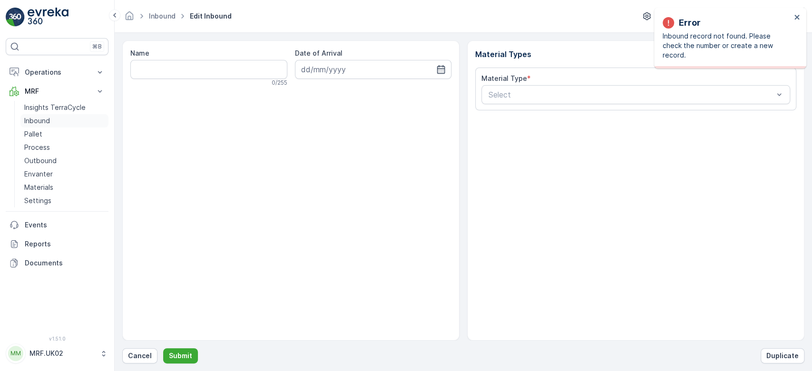
click at [46, 123] on p "Inbound" at bounding box center [37, 121] width 26 height 10
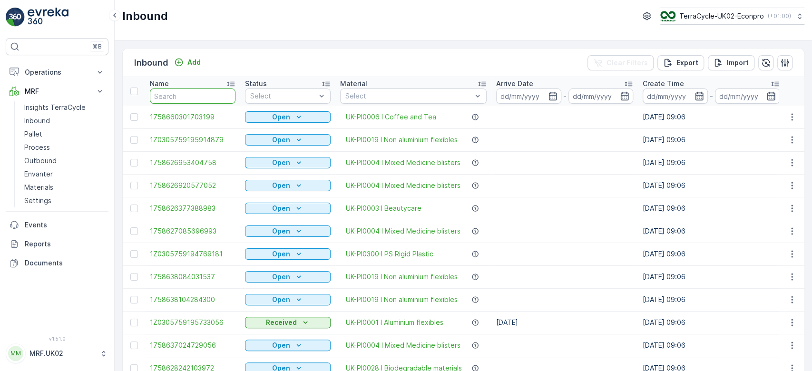
click at [179, 97] on input "text" at bounding box center [193, 96] width 86 height 15
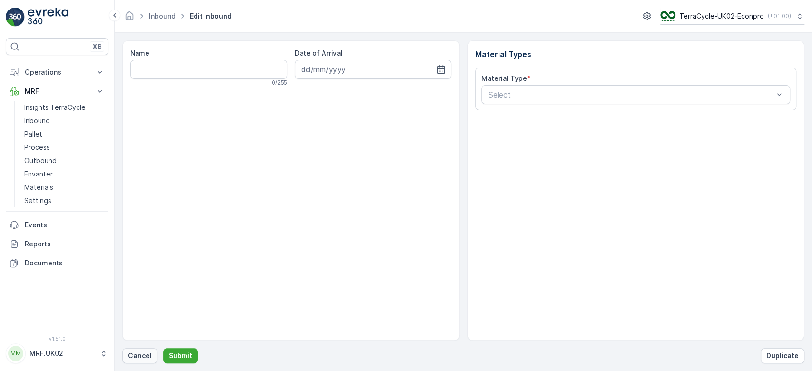
click at [142, 350] on button "Cancel" at bounding box center [139, 355] width 35 height 15
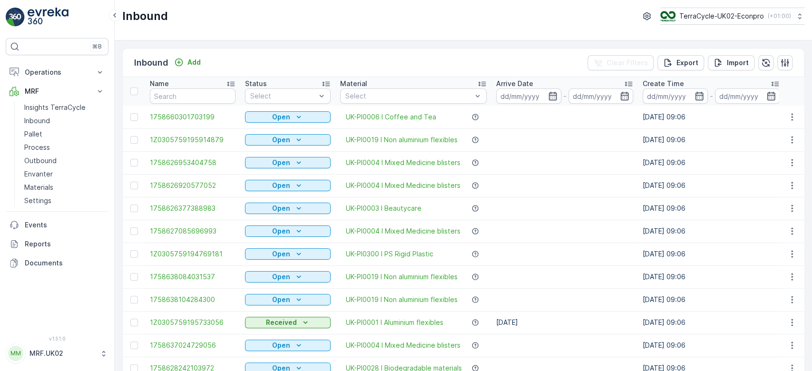
click at [201, 94] on input "text" at bounding box center [193, 96] width 86 height 15
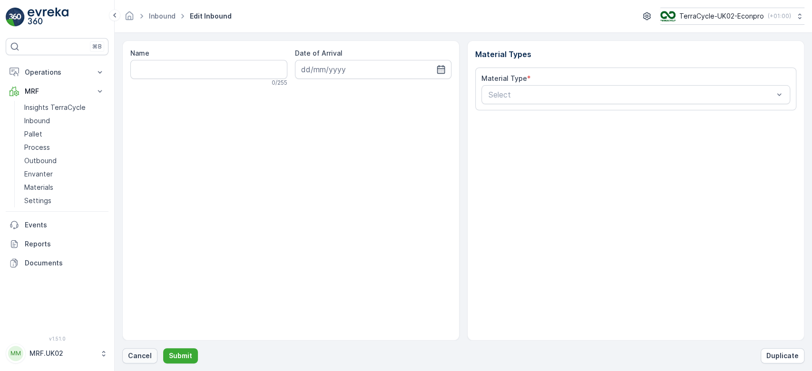
click at [137, 356] on p "Cancel" at bounding box center [140, 356] width 24 height 10
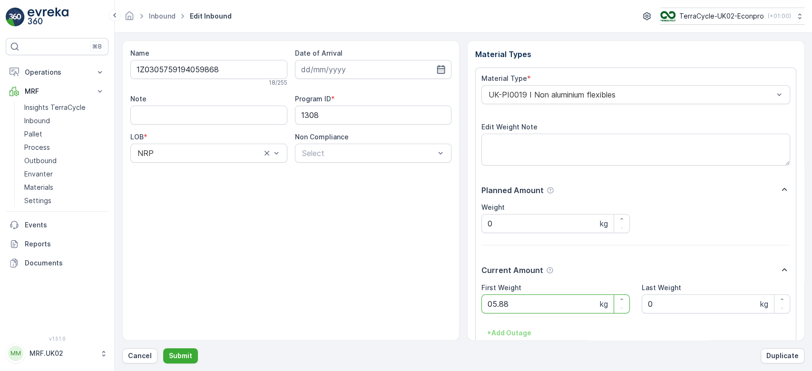
click button "Submit" at bounding box center [180, 355] width 35 height 15
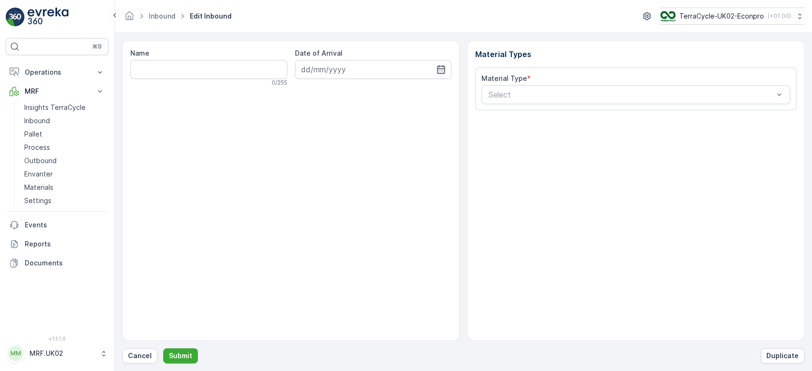
click at [131, 364] on form "Name 0 / 255 Date of Arrival Material Types Material Type * Select Cancel Submi…" at bounding box center [464, 202] width 698 height 338
click at [133, 360] on p "Cancel" at bounding box center [140, 356] width 24 height 10
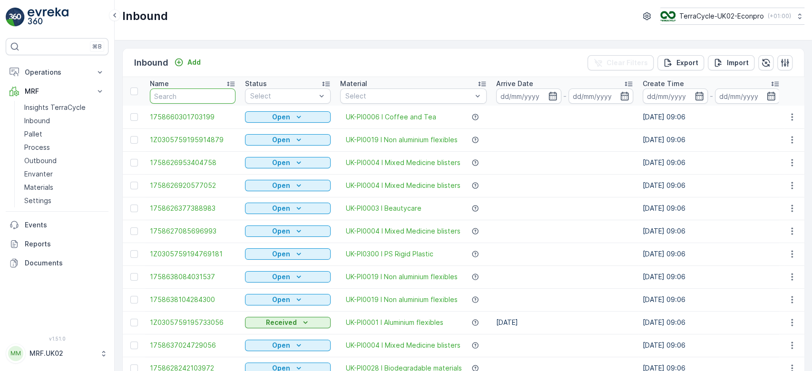
click at [159, 89] on input "text" at bounding box center [193, 96] width 86 height 15
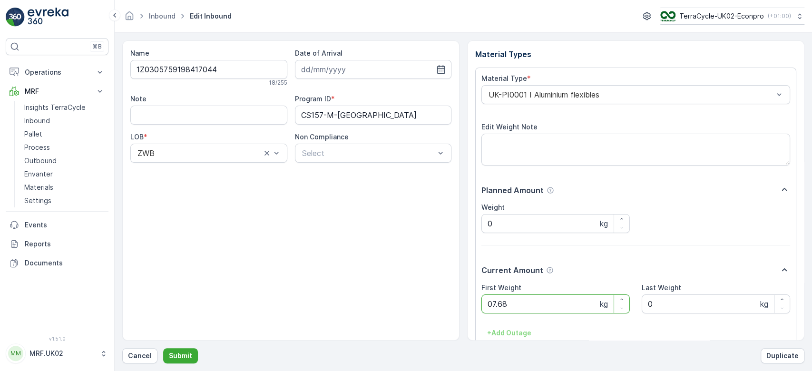
click button "Submit" at bounding box center [180, 355] width 35 height 15
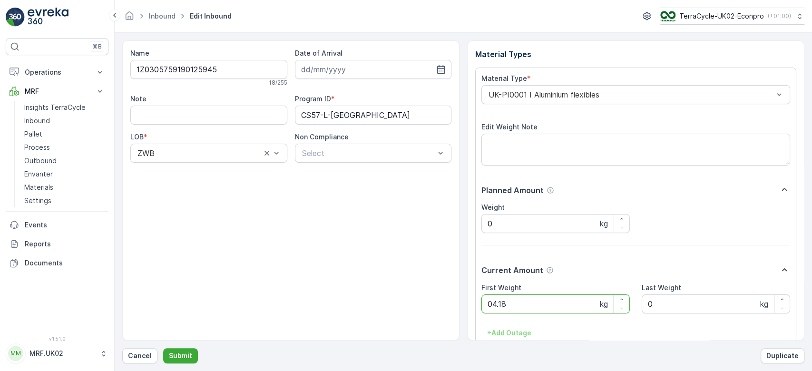
click button "Submit" at bounding box center [180, 355] width 35 height 15
click at [163, 348] on button "Submit" at bounding box center [180, 355] width 35 height 15
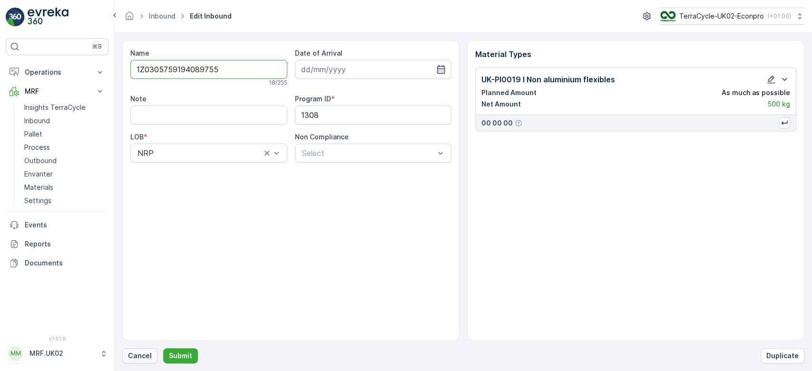
click at [135, 361] on button "Cancel" at bounding box center [139, 355] width 35 height 15
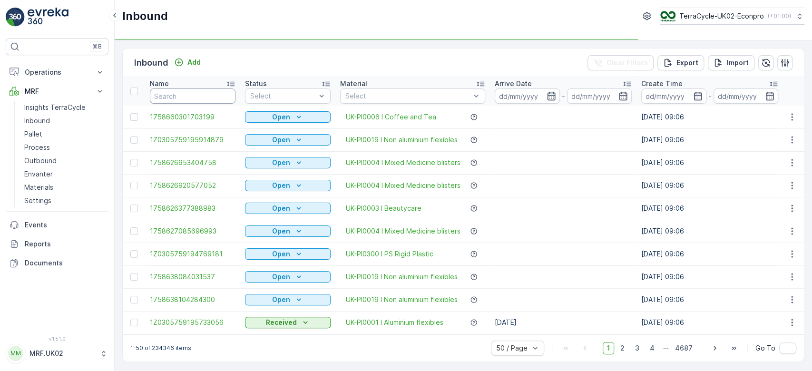
click at [166, 97] on input "text" at bounding box center [193, 96] width 86 height 15
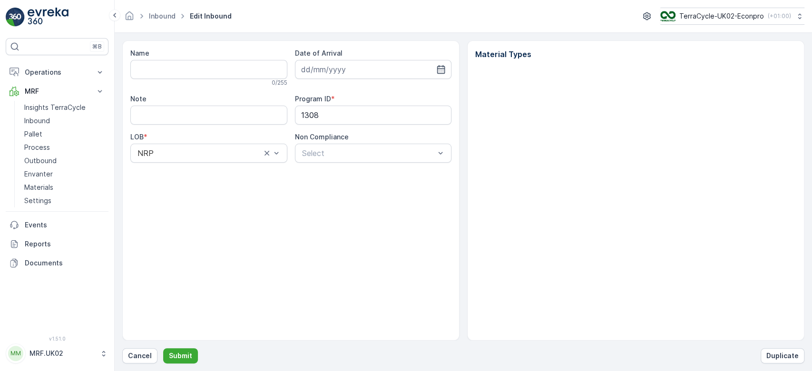
type input "1Z0305759194089755"
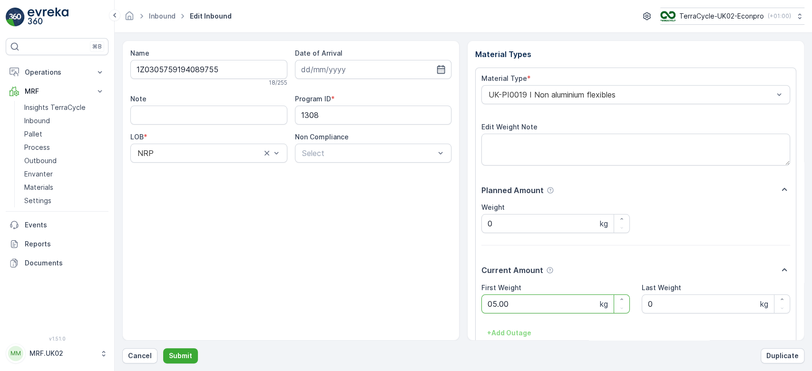
click button "Submit" at bounding box center [180, 355] width 35 height 15
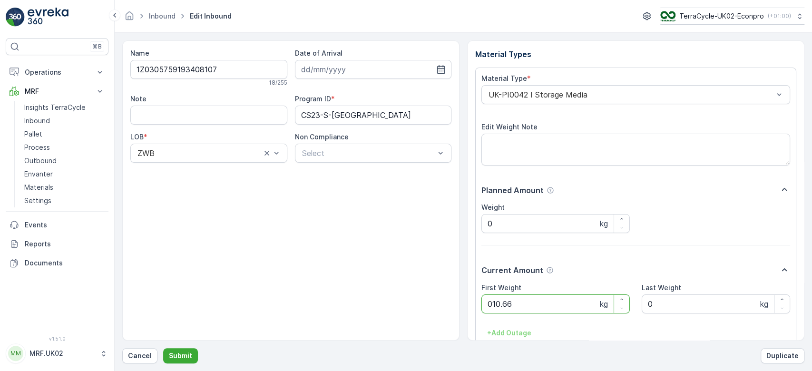
click button "Submit" at bounding box center [180, 355] width 35 height 15
click at [163, 348] on button "Submit" at bounding box center [180, 355] width 35 height 15
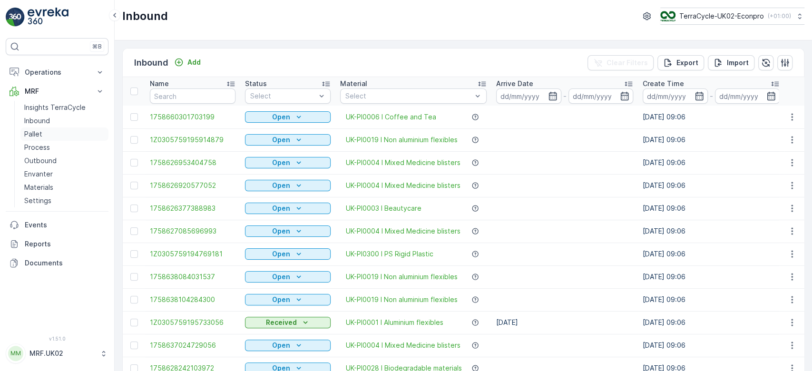
click at [83, 129] on link "Pallet" at bounding box center [64, 134] width 88 height 13
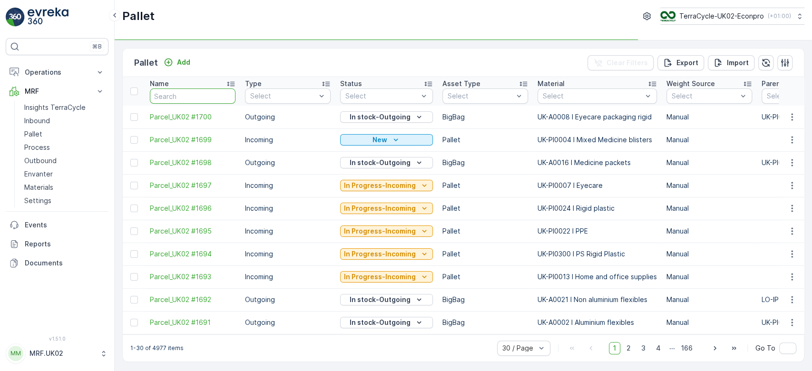
click at [164, 96] on input "text" at bounding box center [193, 96] width 86 height 15
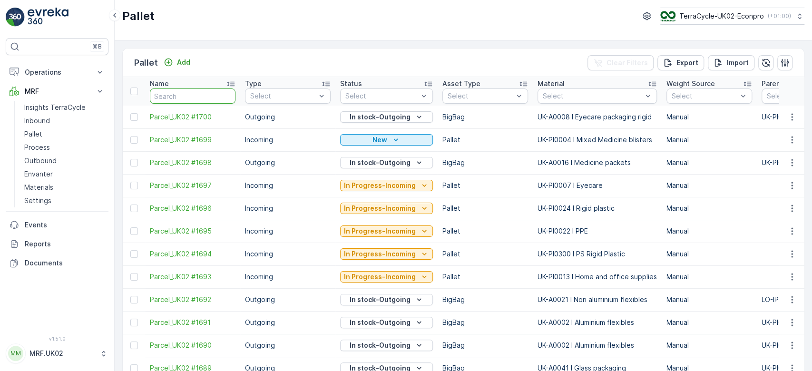
click at [164, 96] on input "text" at bounding box center [193, 96] width 86 height 15
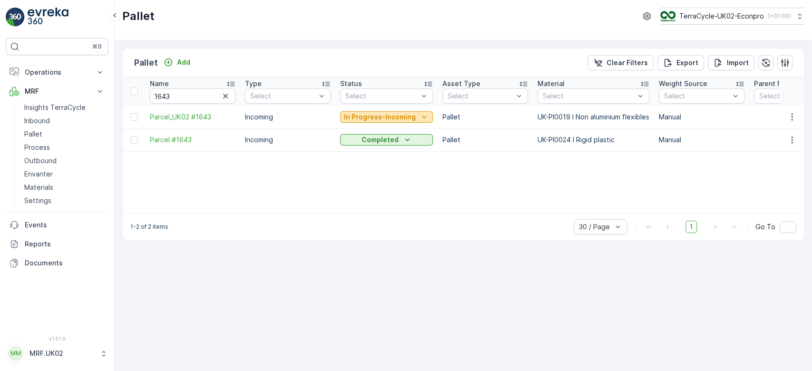
click at [400, 114] on p "In Progress-Incoming" at bounding box center [380, 117] width 72 height 10
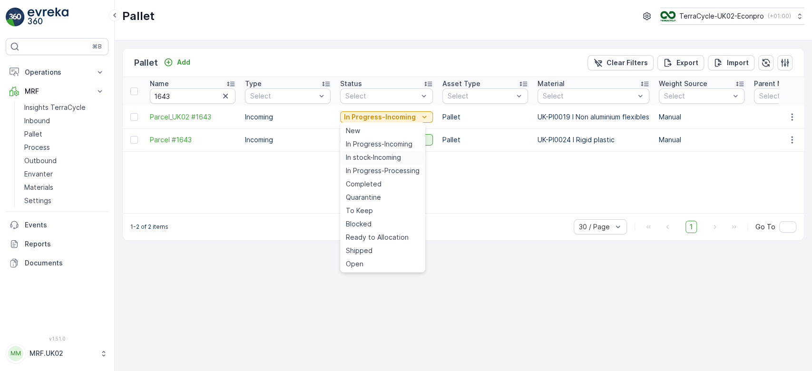
click at [376, 157] on span "In stock-Incoming" at bounding box center [373, 158] width 55 height 10
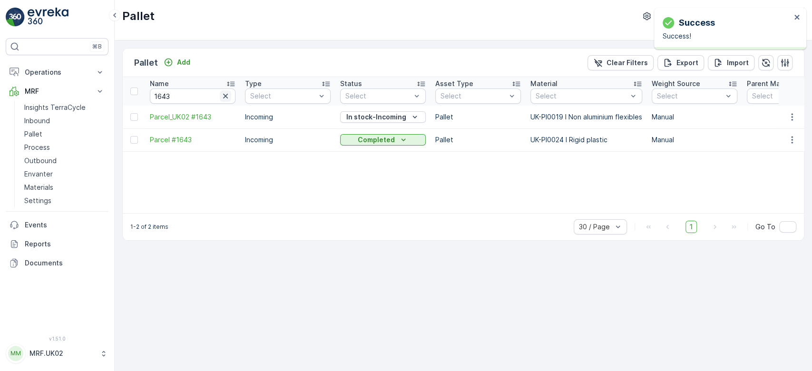
click at [224, 97] on icon "button" at bounding box center [225, 96] width 5 height 5
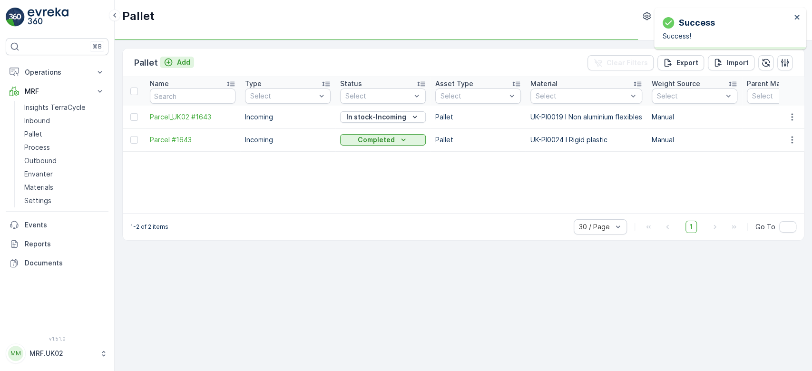
click at [184, 63] on p "Add" at bounding box center [183, 63] width 13 height 10
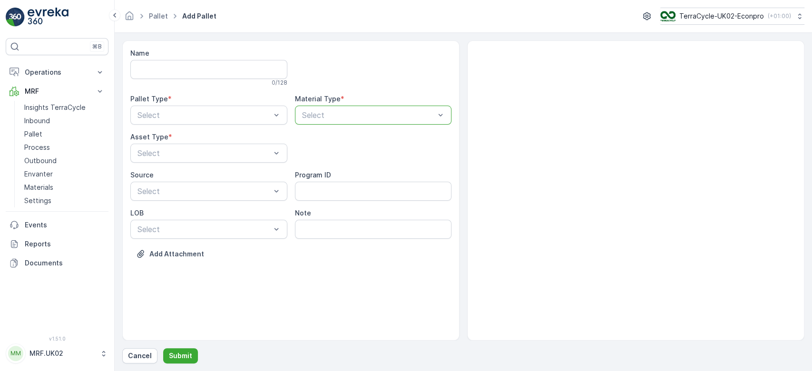
click at [320, 119] on div at bounding box center [368, 115] width 135 height 9
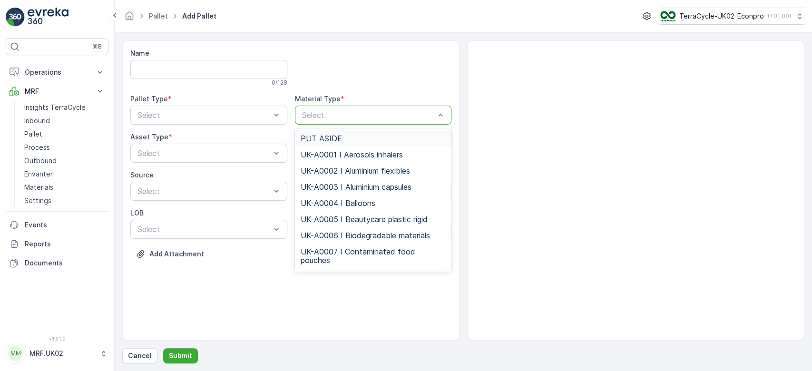
click at [320, 119] on div at bounding box center [368, 115] width 135 height 9
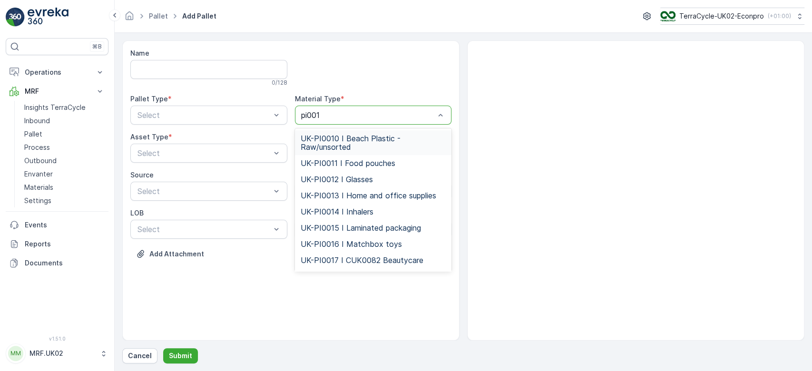
type input "pi0013"
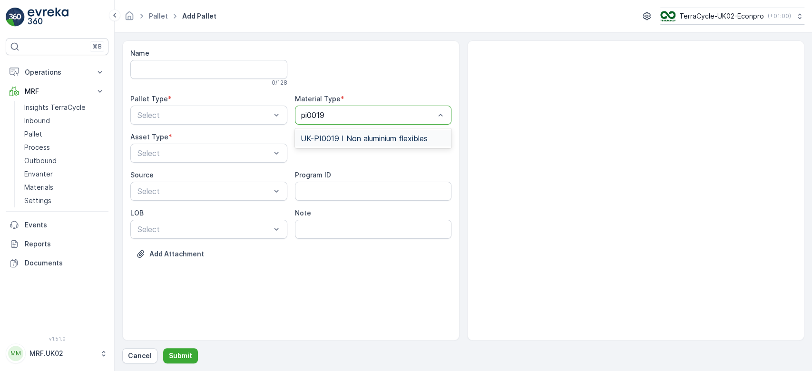
click at [353, 142] on span "UK-PI0019 I Non aluminium flexibles" at bounding box center [364, 138] width 127 height 9
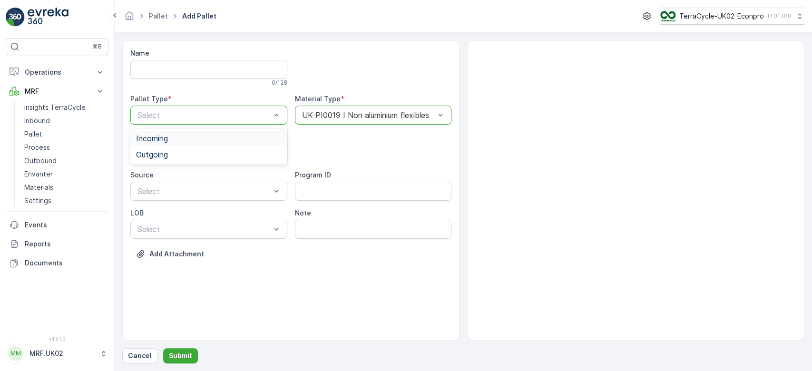
click at [218, 137] on div "Incoming" at bounding box center [209, 138] width 146 height 9
click at [190, 190] on div "Pallet" at bounding box center [209, 192] width 146 height 9
click at [184, 357] on p "Submit" at bounding box center [180, 356] width 23 height 10
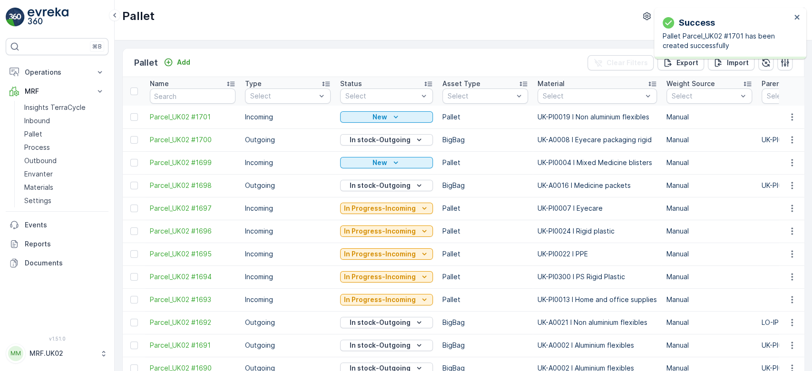
click at [787, 109] on td at bounding box center [792, 117] width 26 height 23
click at [788, 112] on icon "button" at bounding box center [793, 117] width 10 height 10
click at [773, 180] on span "Print QR" at bounding box center [766, 184] width 26 height 10
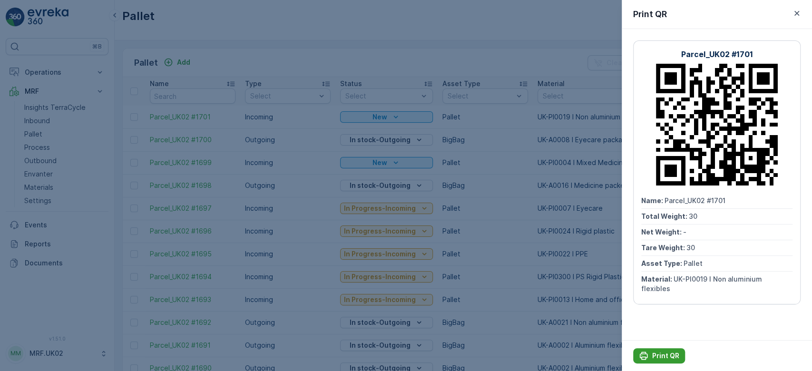
click at [674, 357] on p "Print QR" at bounding box center [666, 356] width 27 height 10
click at [55, 118] on div at bounding box center [406, 185] width 812 height 371
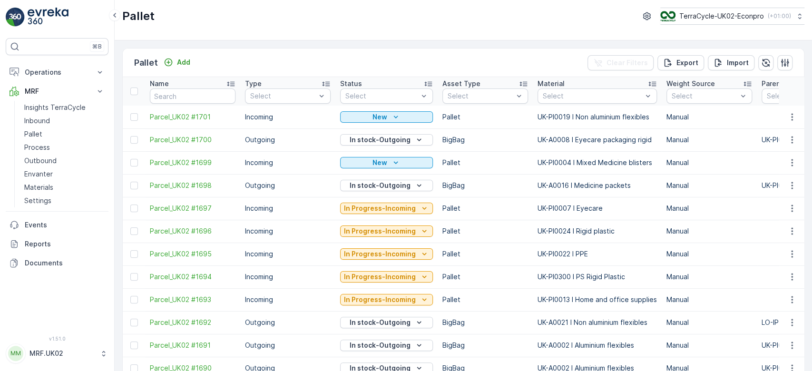
click at [55, 118] on link "Inbound" at bounding box center [64, 120] width 88 height 13
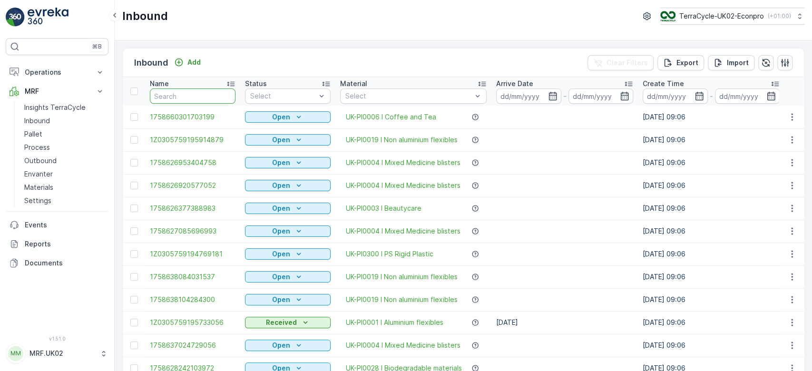
click at [168, 94] on input "text" at bounding box center [193, 96] width 86 height 15
click at [72, 131] on link "Pallet" at bounding box center [64, 134] width 88 height 13
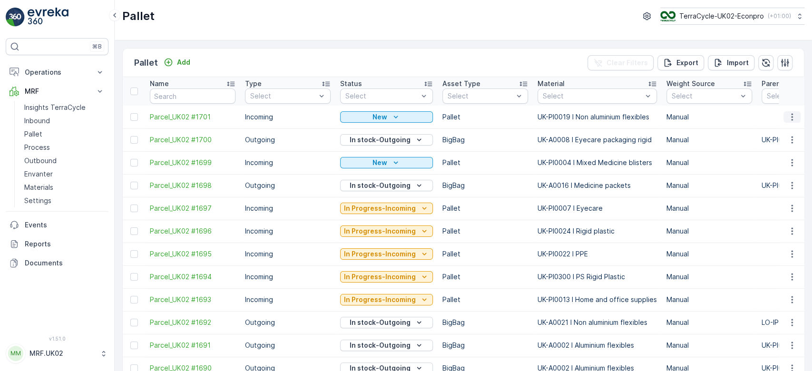
click at [788, 120] on icon "button" at bounding box center [793, 117] width 10 height 10
click at [770, 185] on span "Print QR" at bounding box center [766, 184] width 26 height 10
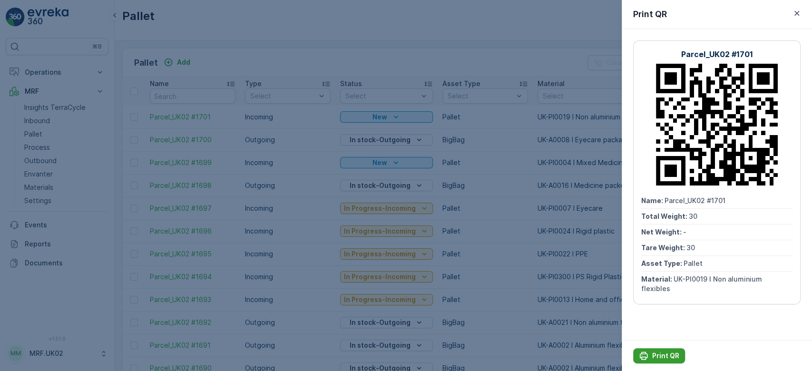
click at [652, 351] on div "Print QR" at bounding box center [659, 356] width 40 height 10
click at [670, 355] on p "Print QR" at bounding box center [666, 356] width 27 height 10
click at [656, 352] on p "Print QR" at bounding box center [666, 356] width 27 height 10
click at [556, 331] on div at bounding box center [406, 185] width 812 height 371
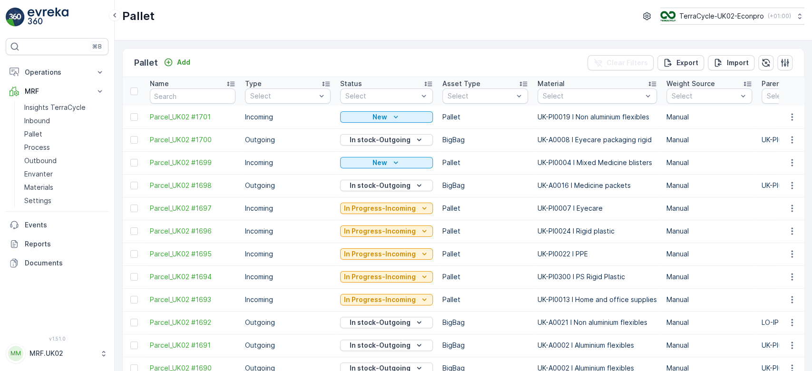
click at [495, 168] on td "Pallet" at bounding box center [485, 162] width 95 height 23
click at [784, 111] on button "button" at bounding box center [792, 116] width 17 height 11
click at [758, 179] on div "Print QR" at bounding box center [781, 184] width 63 height 13
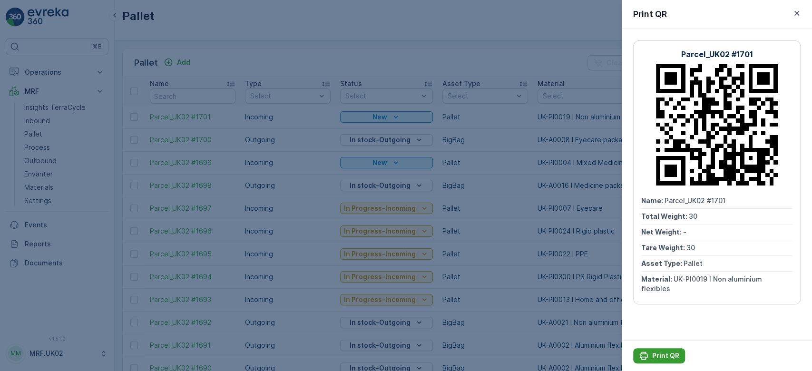
click at [671, 356] on p "Print QR" at bounding box center [666, 356] width 27 height 10
click at [49, 120] on div at bounding box center [406, 185] width 812 height 371
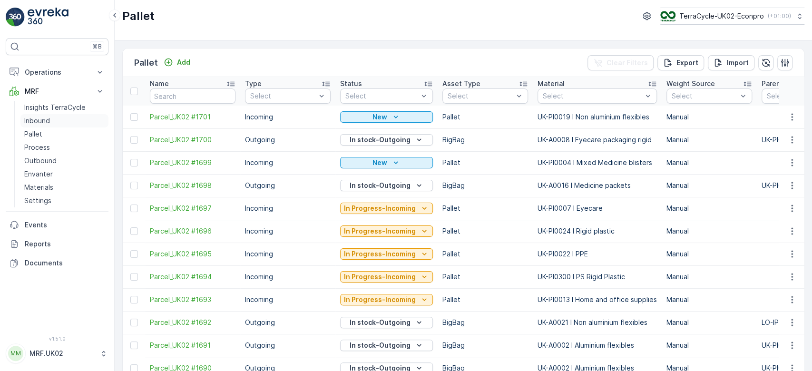
click at [49, 120] on p "Inbound" at bounding box center [37, 121] width 26 height 10
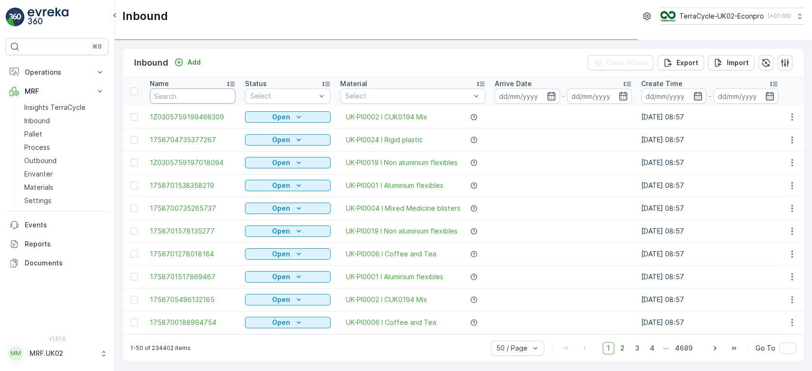
click at [163, 93] on input "text" at bounding box center [193, 96] width 86 height 15
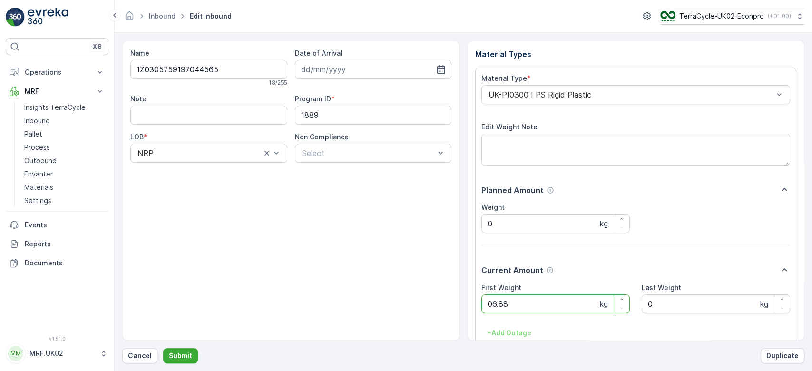
click button "Submit" at bounding box center [180, 355] width 35 height 15
click at [163, 348] on button "Submit" at bounding box center [180, 355] width 35 height 15
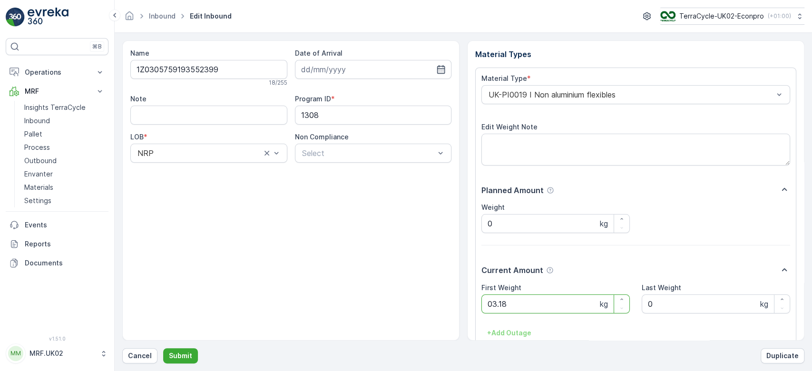
click at [163, 348] on button "Submit" at bounding box center [180, 355] width 35 height 15
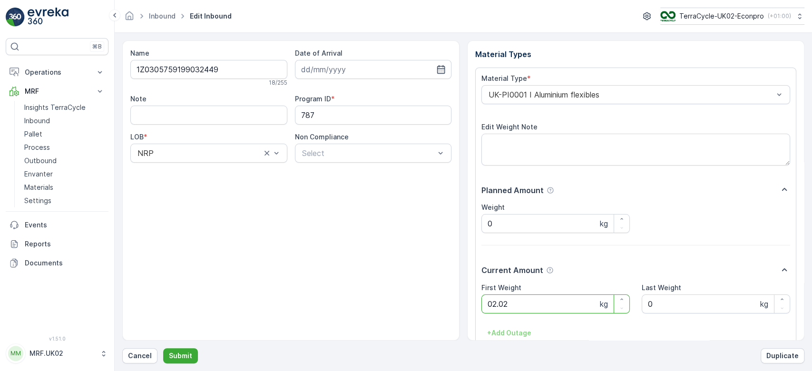
click at [163, 348] on button "Submit" at bounding box center [180, 355] width 35 height 15
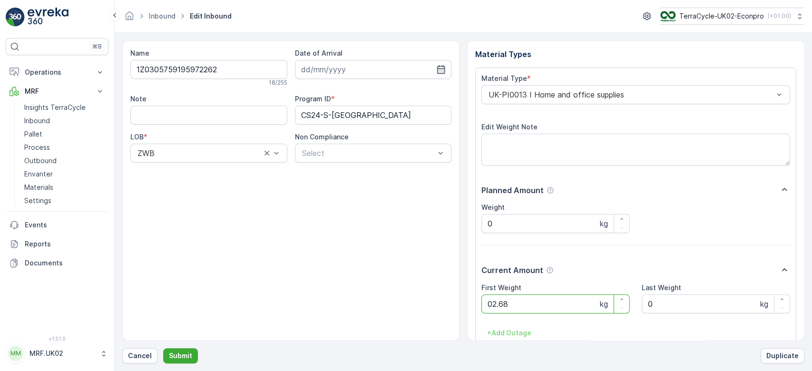
click at [163, 348] on button "Submit" at bounding box center [180, 355] width 35 height 15
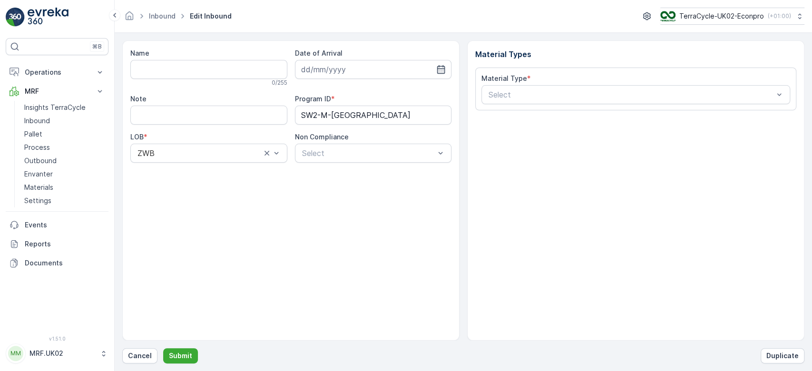
type input "1Z0305759190837453"
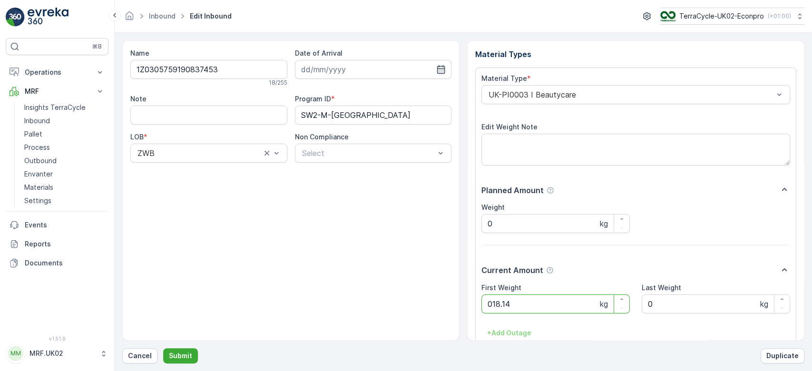
click at [163, 348] on button "Submit" at bounding box center [180, 355] width 35 height 15
click at [600, 88] on div "UK-PI0024 I Rigid plastic" at bounding box center [636, 94] width 309 height 19
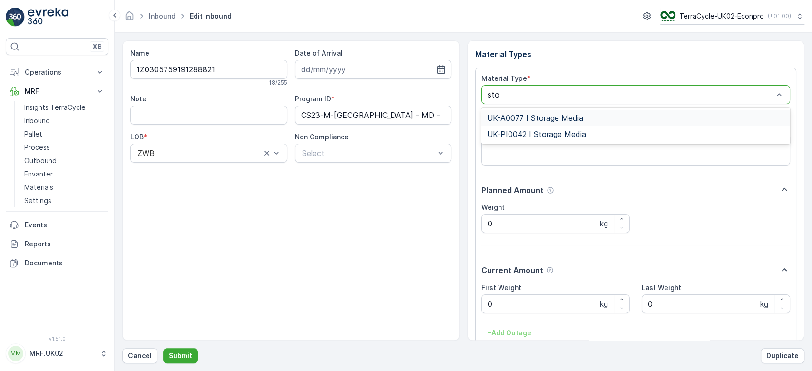
type input "stor"
click at [580, 129] on div "UK-PI0042 I Storage Media" at bounding box center [636, 134] width 309 height 16
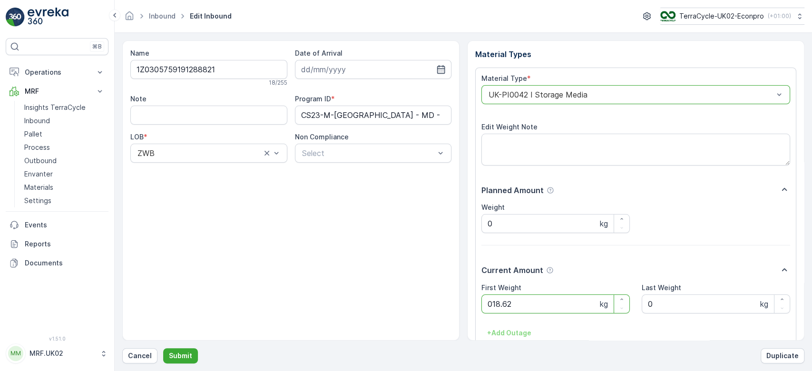
click at [163, 348] on button "Submit" at bounding box center [180, 355] width 35 height 15
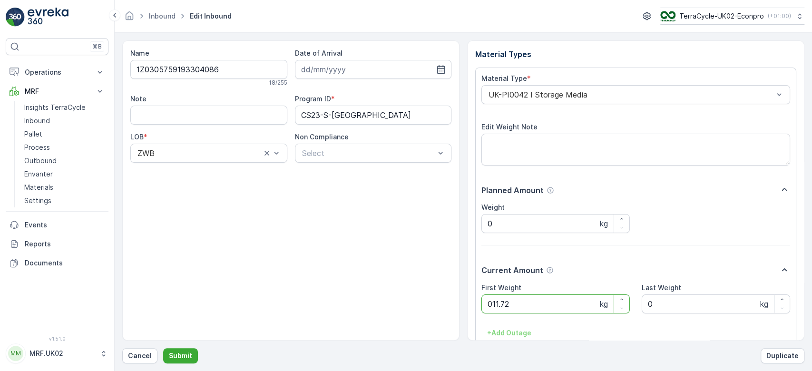
click at [163, 348] on button "Submit" at bounding box center [180, 355] width 35 height 15
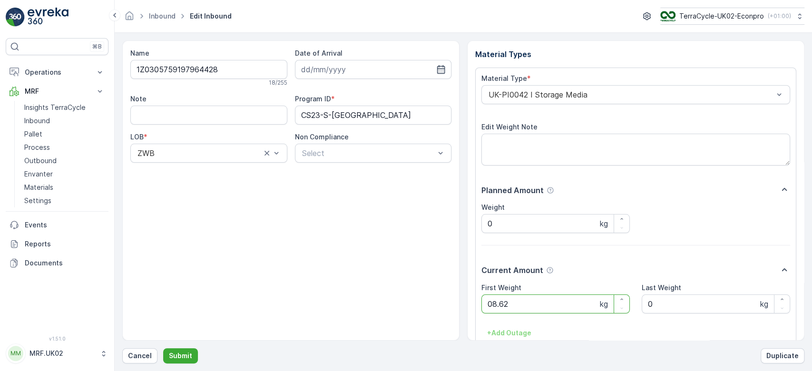
click at [163, 348] on button "Submit" at bounding box center [180, 355] width 35 height 15
click at [601, 89] on div "UK-PI0024 I Rigid plastic" at bounding box center [636, 94] width 309 height 19
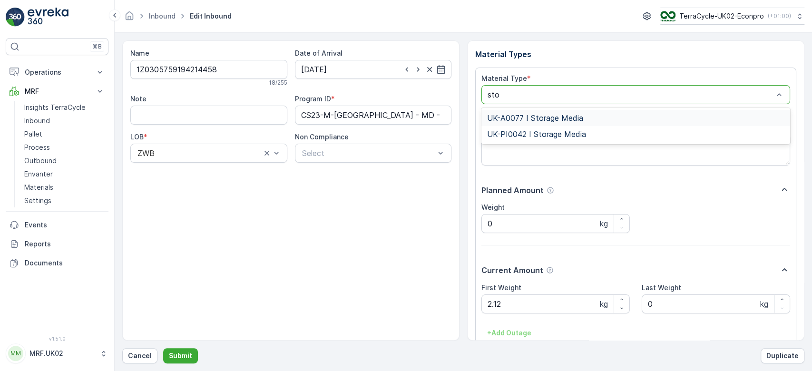
type input "stor"
click at [580, 133] on span "UK-PI0042 I Storage Media" at bounding box center [536, 134] width 99 height 9
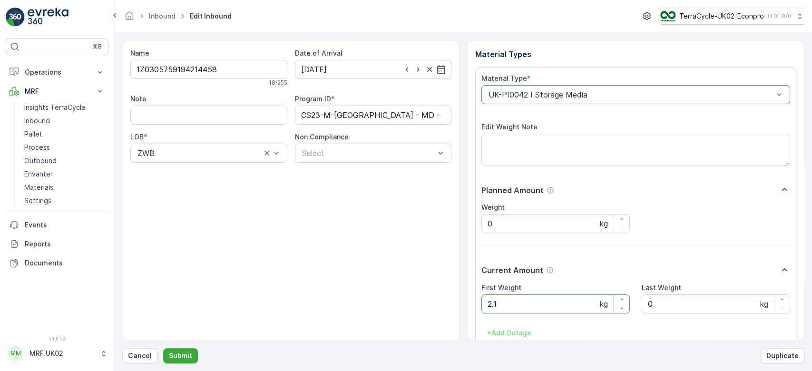
type Weight "2"
click at [163, 348] on button "Submit" at bounding box center [180, 355] width 35 height 15
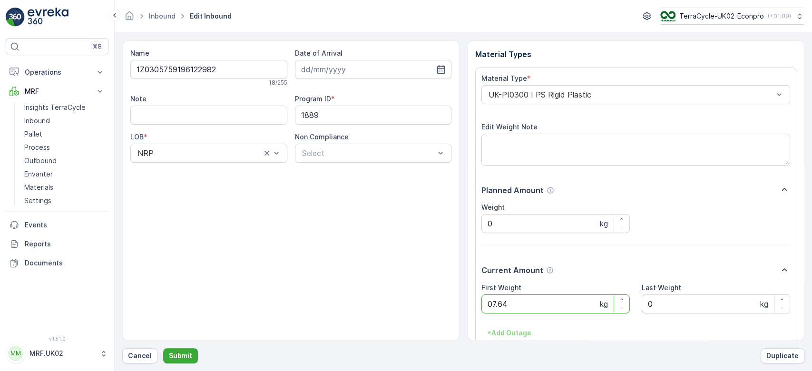
click at [163, 348] on button "Submit" at bounding box center [180, 355] width 35 height 15
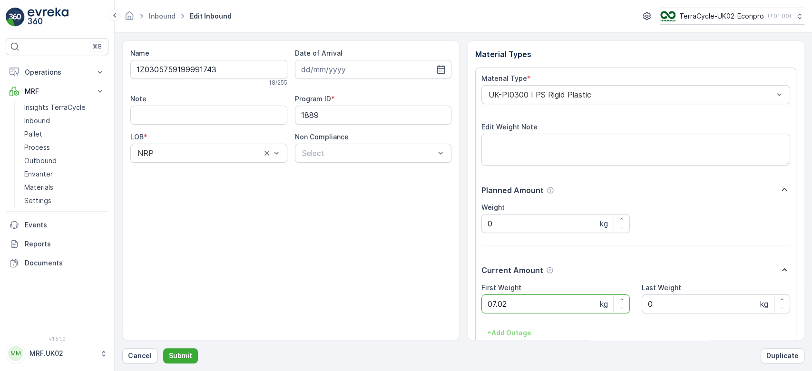
click at [163, 348] on button "Submit" at bounding box center [180, 355] width 35 height 15
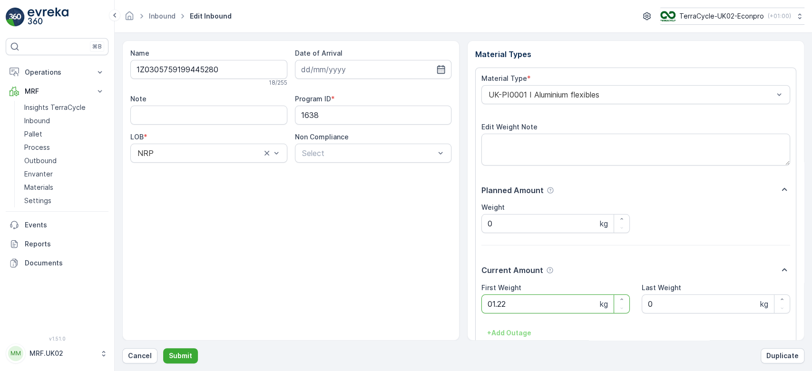
click at [163, 348] on button "Submit" at bounding box center [180, 355] width 35 height 15
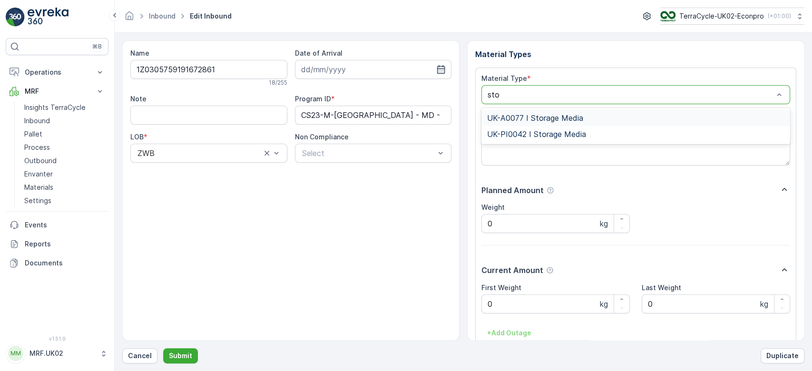
type input "stor"
click at [548, 133] on span "UK-PI0042 I Storage Media" at bounding box center [536, 134] width 99 height 9
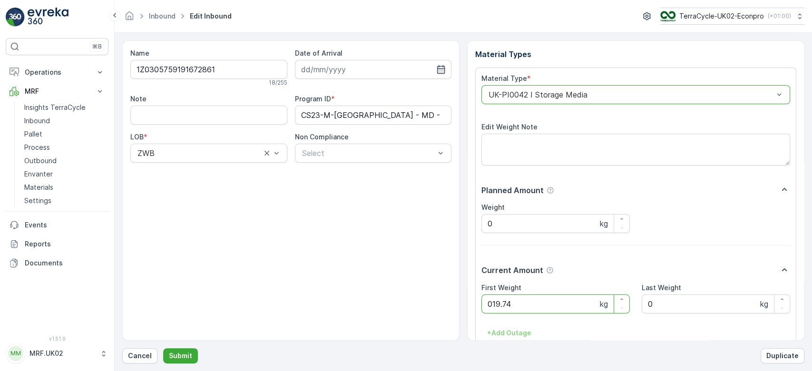
click at [163, 348] on button "Submit" at bounding box center [180, 355] width 35 height 15
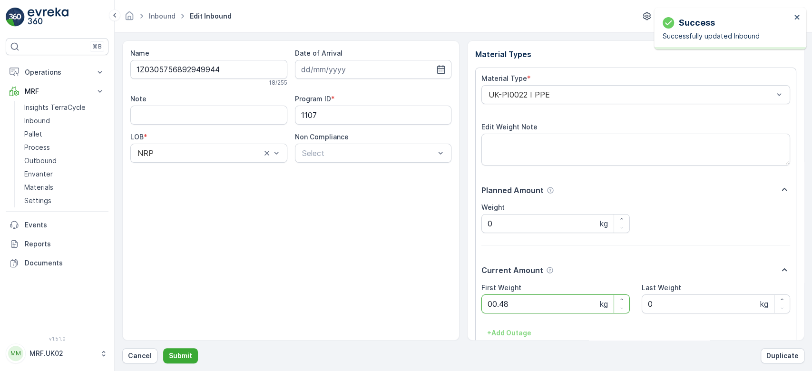
click at [163, 348] on button "Submit" at bounding box center [180, 355] width 35 height 15
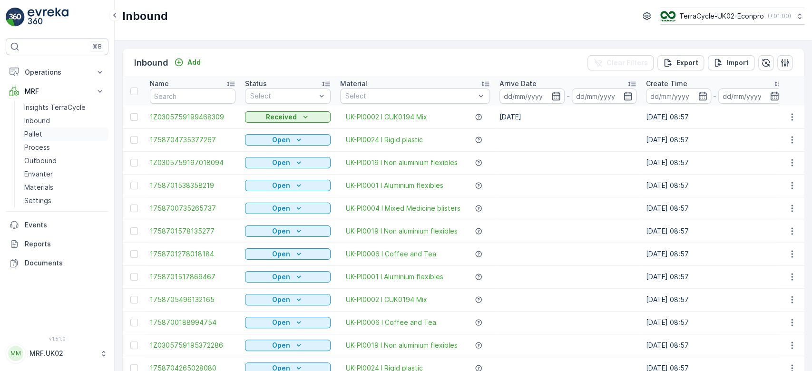
click at [40, 134] on p "Pallet" at bounding box center [33, 134] width 18 height 10
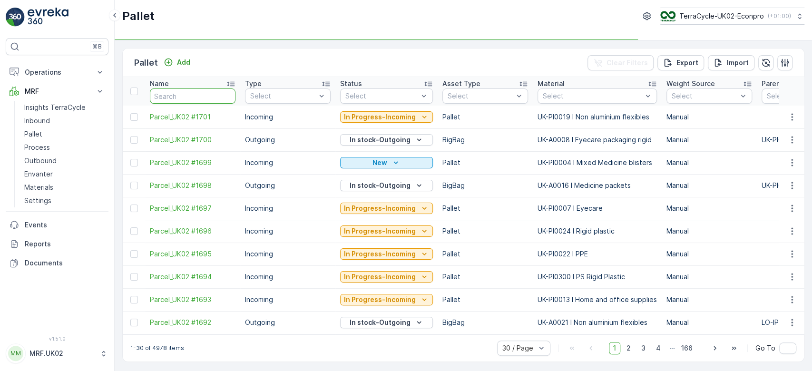
click at [188, 97] on input "text" at bounding box center [193, 96] width 86 height 15
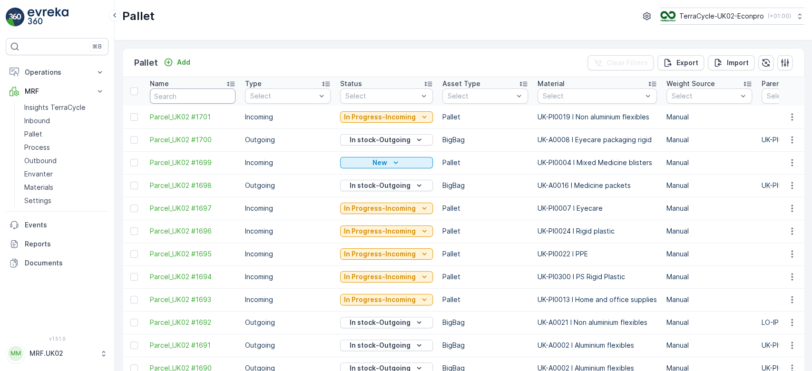
click at [188, 97] on input "text" at bounding box center [193, 96] width 86 height 15
type input "1552"
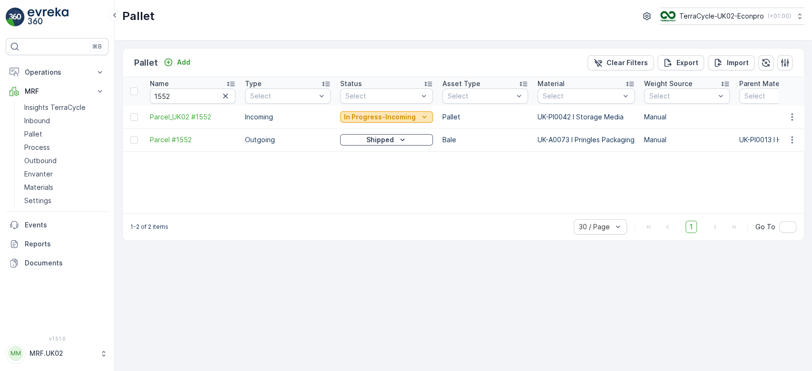
click at [360, 116] on p "In Progress-Incoming" at bounding box center [380, 117] width 72 height 10
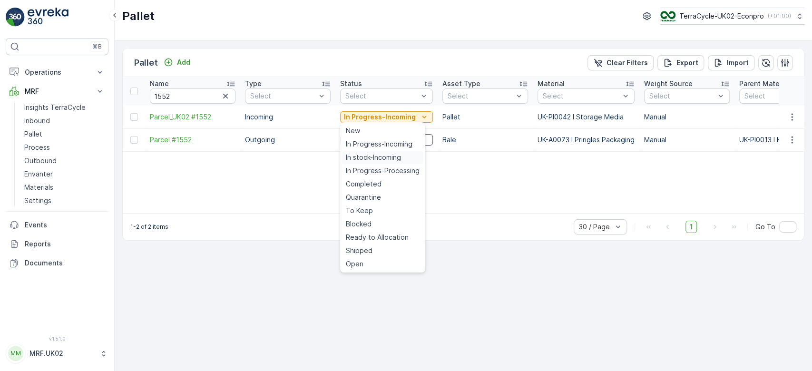
click at [362, 163] on div "In stock-Incoming" at bounding box center [382, 157] width 81 height 13
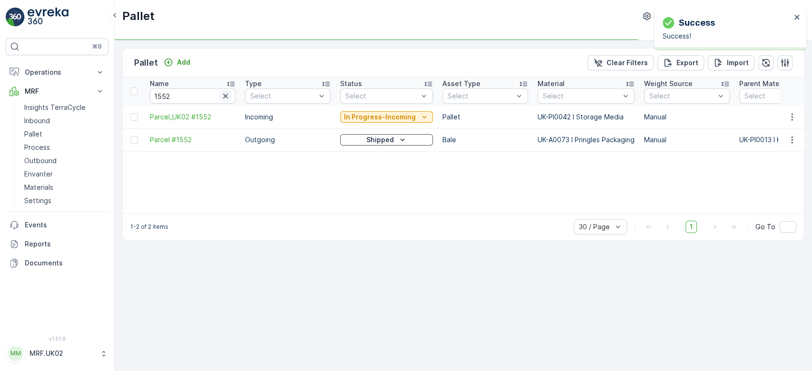
click at [228, 96] on icon "button" at bounding box center [226, 96] width 10 height 10
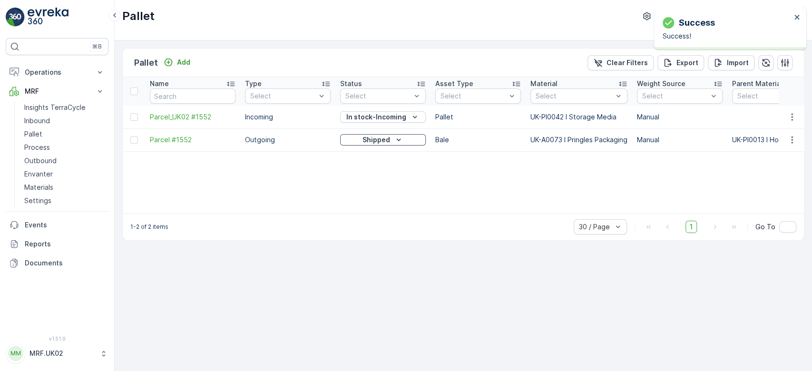
type input "1552"
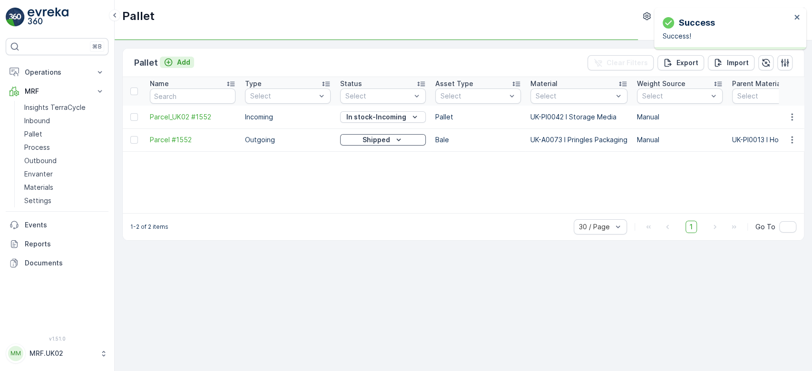
click at [189, 63] on button "Add" at bounding box center [177, 62] width 34 height 11
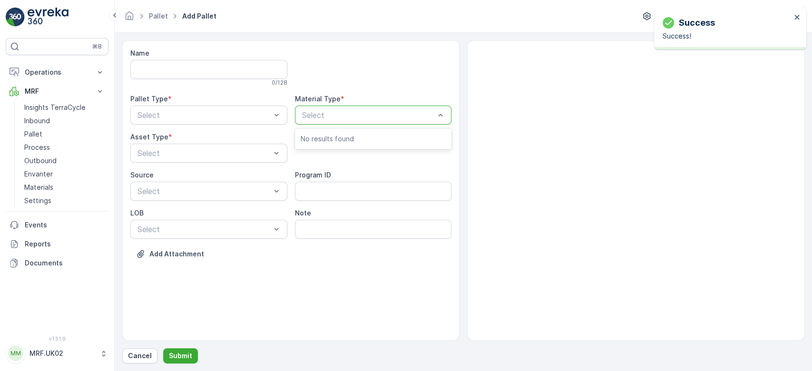
type input "p"
click at [362, 116] on div at bounding box center [368, 115] width 135 height 9
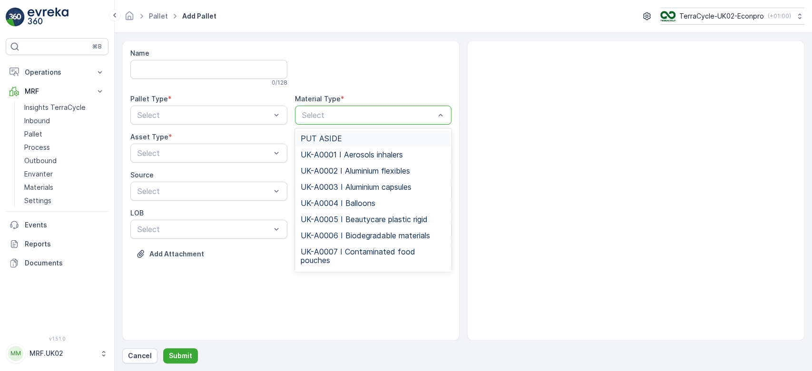
click at [356, 113] on div at bounding box center [368, 115] width 135 height 9
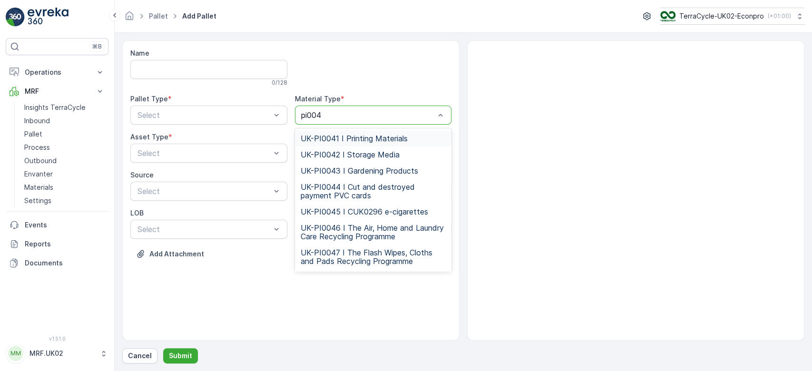
type input "pi0042"
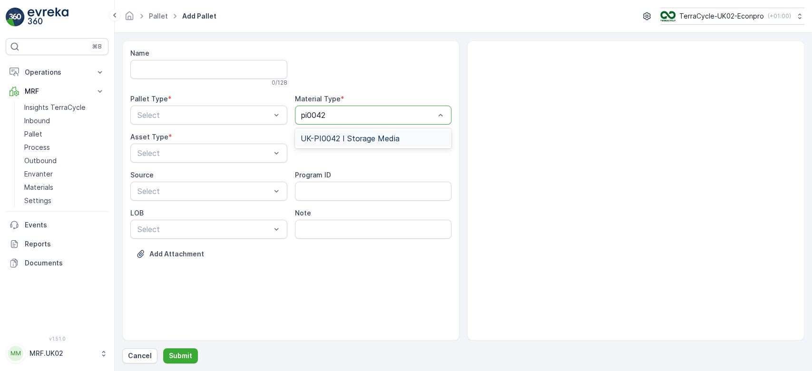
click at [362, 135] on span "UK-PI0042 I Storage Media" at bounding box center [350, 138] width 99 height 9
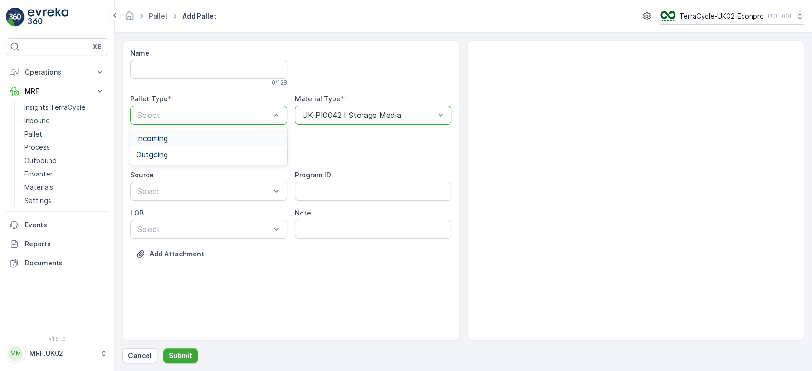
click at [240, 139] on div "Incoming" at bounding box center [209, 138] width 146 height 9
click at [239, 147] on div "Select" at bounding box center [208, 153] width 157 height 19
click at [197, 193] on div "Pallet" at bounding box center [209, 192] width 146 height 9
click at [176, 360] on p "Submit" at bounding box center [180, 356] width 23 height 10
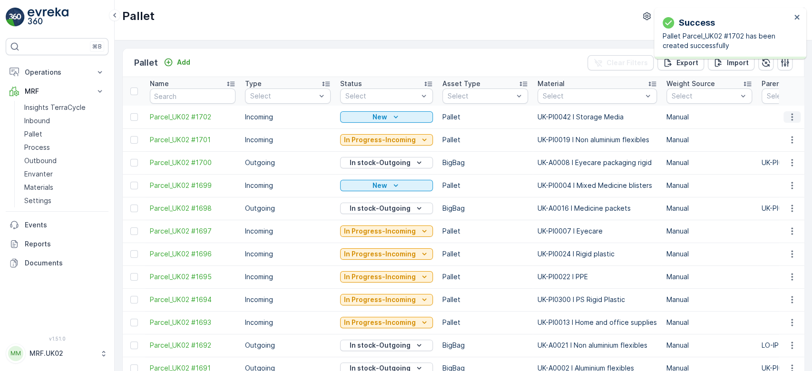
click at [787, 111] on button "button" at bounding box center [792, 116] width 17 height 11
click at [771, 184] on span "Print QR" at bounding box center [766, 184] width 26 height 10
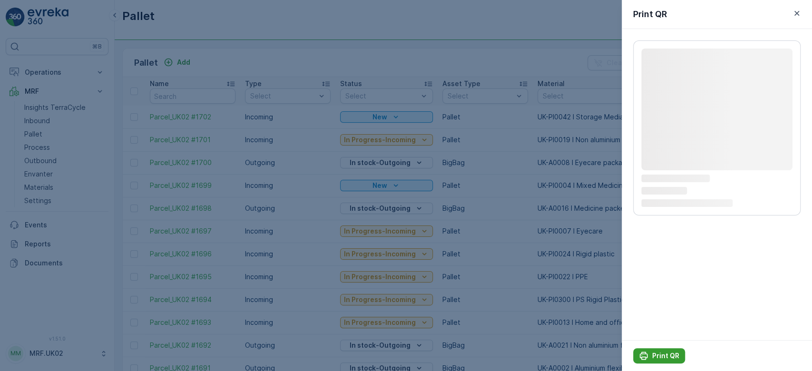
click at [658, 358] on p "Print QR" at bounding box center [666, 356] width 27 height 10
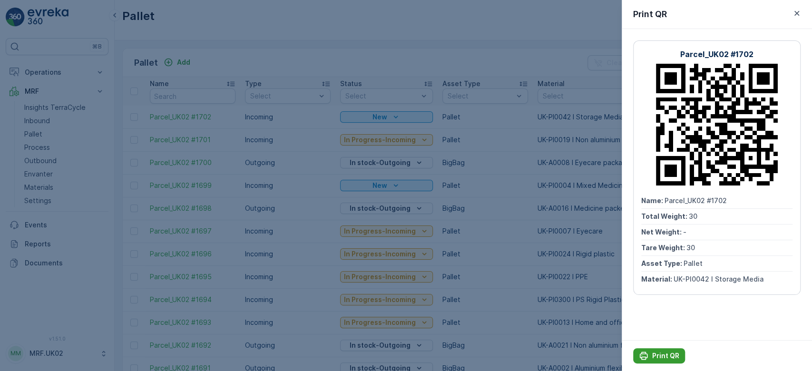
click at [653, 352] on p "Print QR" at bounding box center [666, 356] width 27 height 10
click at [46, 130] on div at bounding box center [406, 185] width 812 height 371
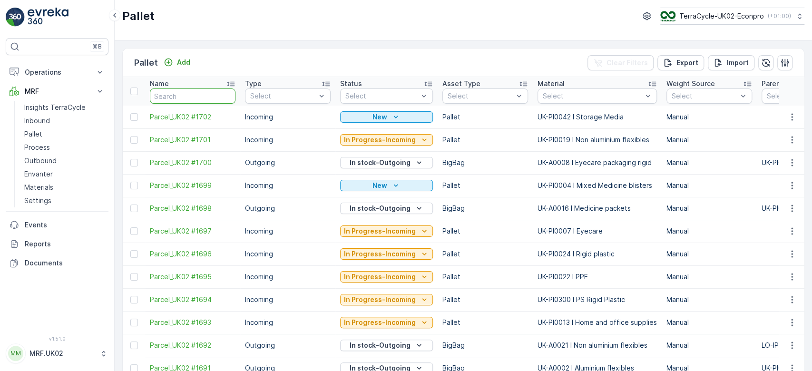
click at [198, 97] on input "text" at bounding box center [193, 96] width 86 height 15
type input "1686"
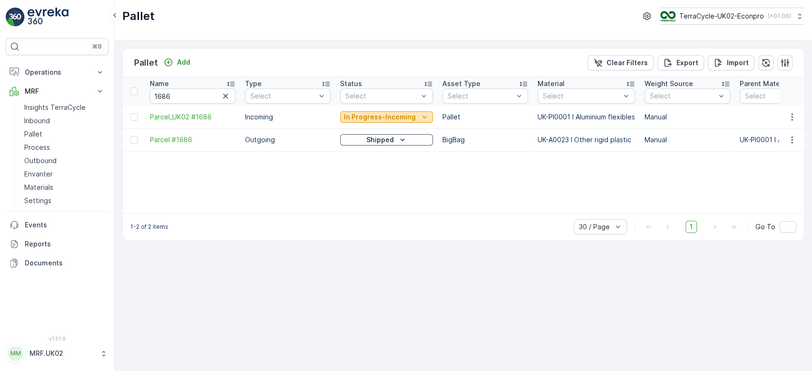
click at [375, 117] on p "In Progress-Incoming" at bounding box center [380, 117] width 72 height 10
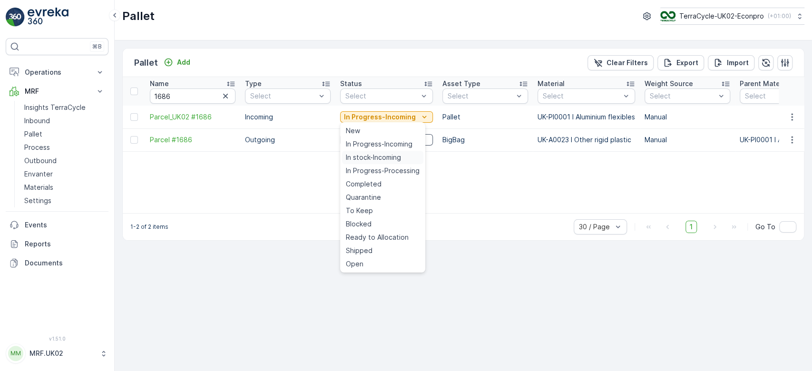
click at [366, 157] on span "In stock-Incoming" at bounding box center [373, 158] width 55 height 10
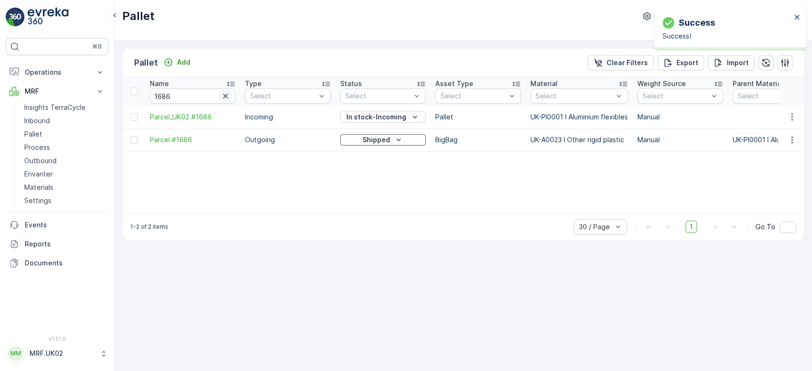
click at [223, 96] on icon "button" at bounding box center [226, 96] width 10 height 10
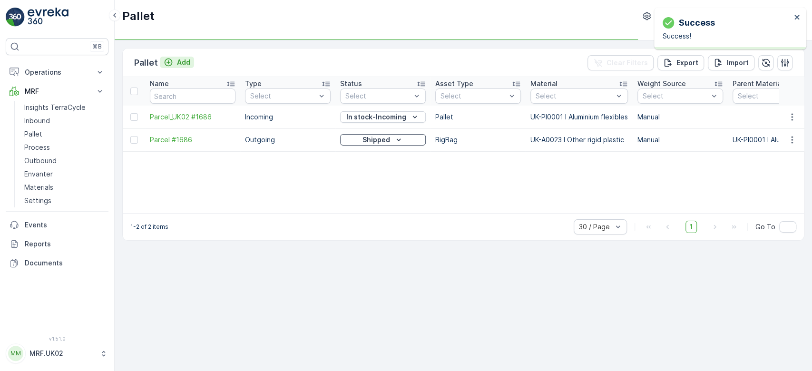
click at [180, 59] on p "Add" at bounding box center [183, 63] width 13 height 10
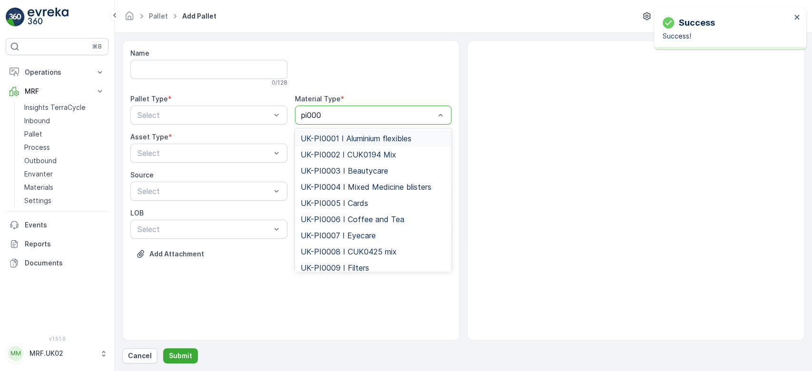
type input "pi0001"
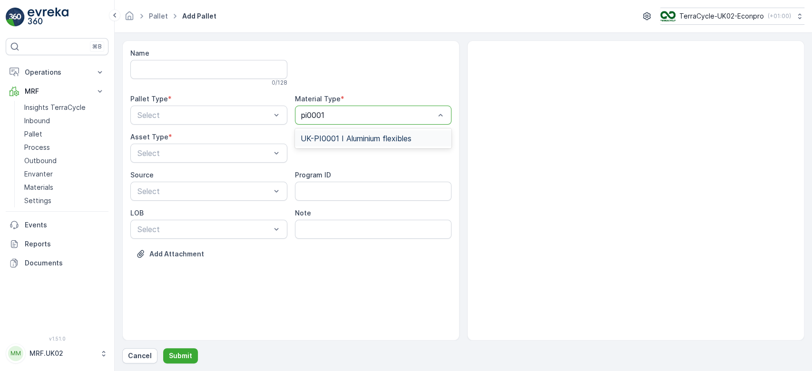
click at [371, 136] on span "UK-PI0001 I Aluminium flexibles" at bounding box center [356, 138] width 111 height 9
click at [247, 128] on div "Name 0 / 128 Pallet Type * Select Material Type * option UK-PI0001 I Aluminium …" at bounding box center [290, 161] width 321 height 225
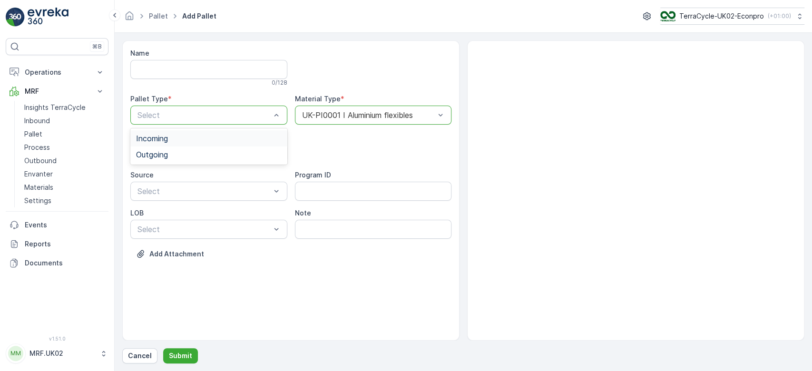
click at [237, 132] on div "Incoming" at bounding box center [208, 138] width 157 height 16
click at [211, 188] on div "Pallet" at bounding box center [208, 193] width 157 height 16
click at [185, 356] on p "Submit" at bounding box center [180, 356] width 23 height 10
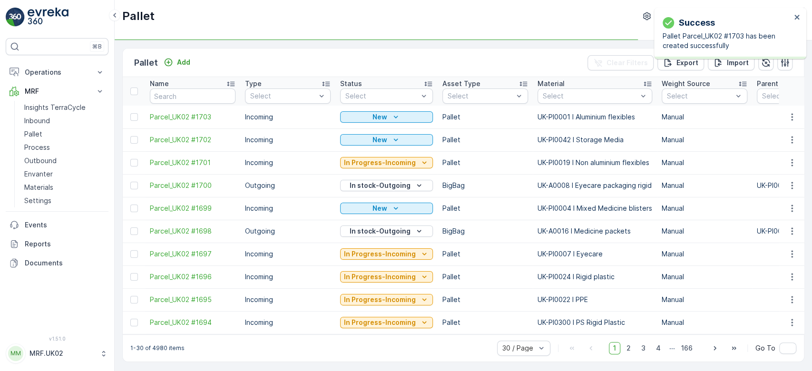
click at [788, 118] on icon "button" at bounding box center [793, 117] width 10 height 10
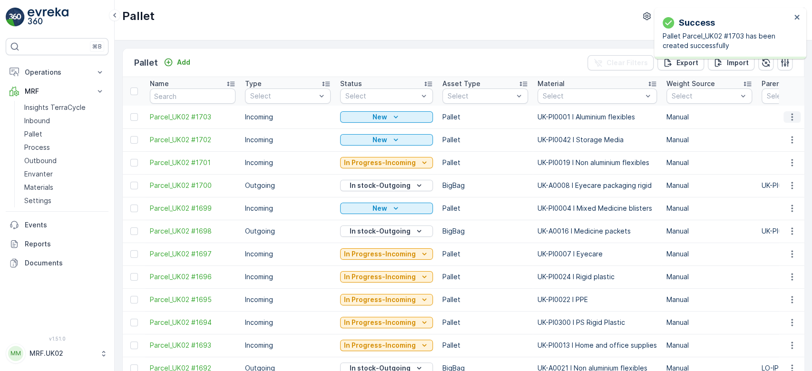
click at [789, 118] on icon "button" at bounding box center [793, 117] width 10 height 10
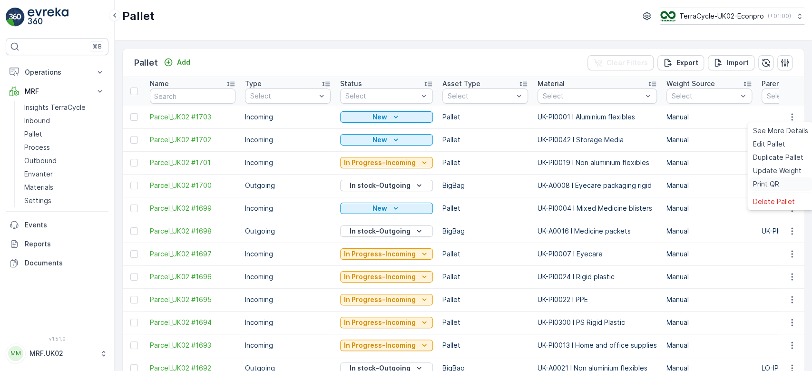
click at [770, 190] on div "Print QR" at bounding box center [781, 184] width 63 height 13
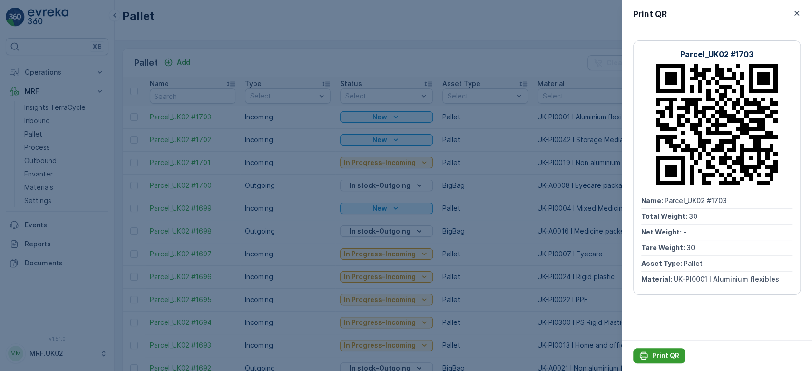
click at [666, 352] on p "Print QR" at bounding box center [666, 356] width 27 height 10
click at [97, 117] on div at bounding box center [406, 185] width 812 height 371
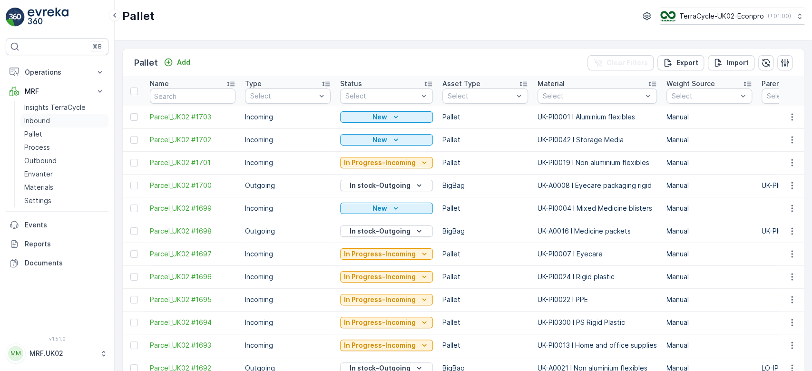
click at [88, 115] on link "Inbound" at bounding box center [64, 120] width 88 height 13
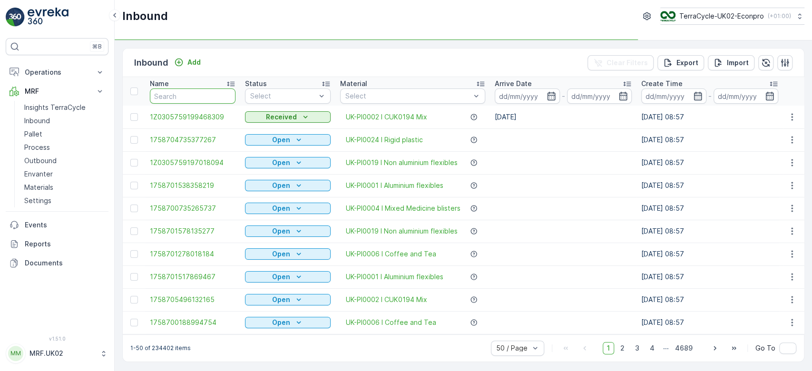
click at [169, 89] on input "text" at bounding box center [193, 96] width 86 height 15
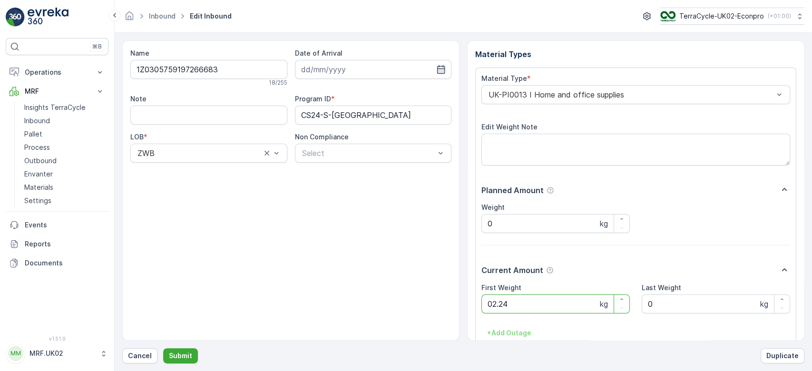
click at [163, 348] on button "Submit" at bounding box center [180, 355] width 35 height 15
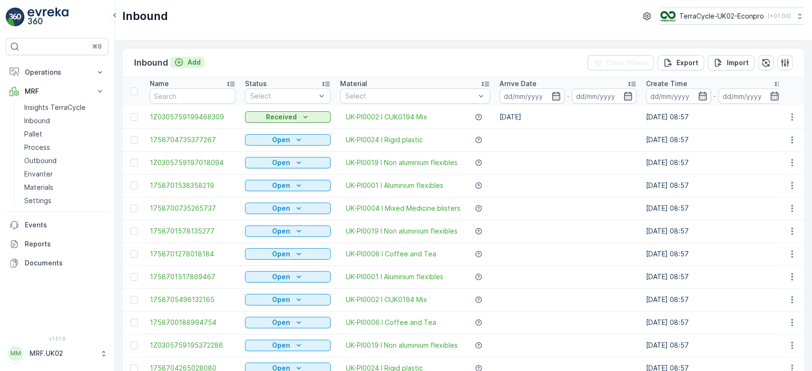
click at [191, 61] on p "Add" at bounding box center [194, 63] width 13 height 10
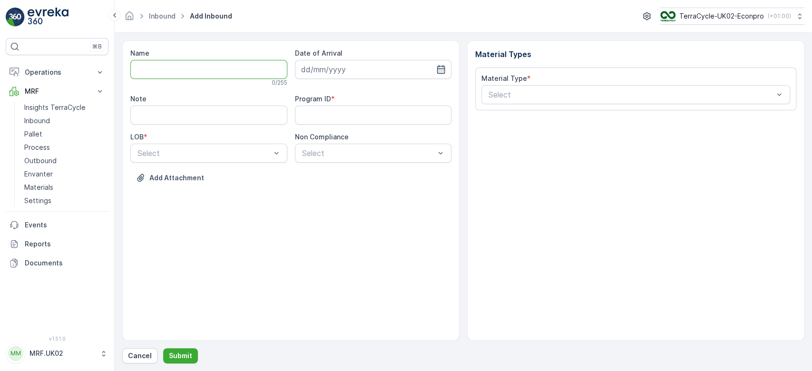
click at [187, 72] on input "Name" at bounding box center [208, 69] width 157 height 19
type input "1Z0305759199401433"
click at [163, 348] on button "Submit" at bounding box center [180, 355] width 35 height 15
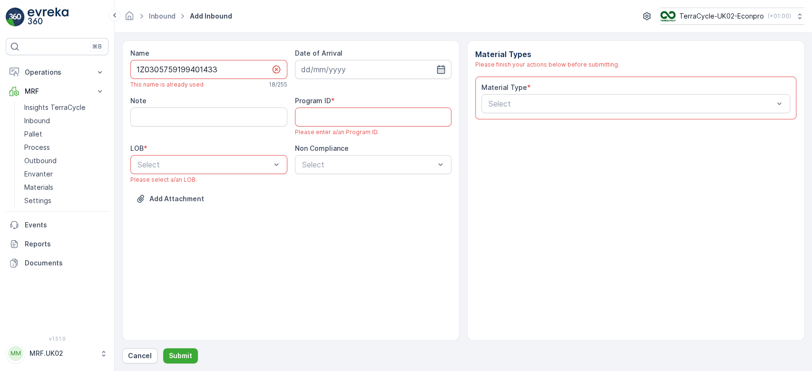
drag, startPoint x: 230, startPoint y: 70, endPoint x: 122, endPoint y: 67, distance: 108.1
click at [122, 67] on form "Name 1Z0305759199401433 This name is already used 18 / 255 Date of Arrival Note…" at bounding box center [464, 202] width 698 height 338
click at [137, 355] on p "Cancel" at bounding box center [140, 356] width 24 height 10
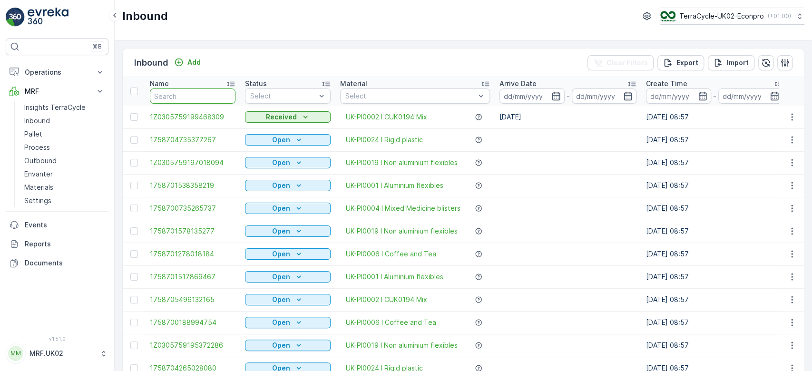
paste input "1Z0305759199401433"
type input "1Z0305759199401433"
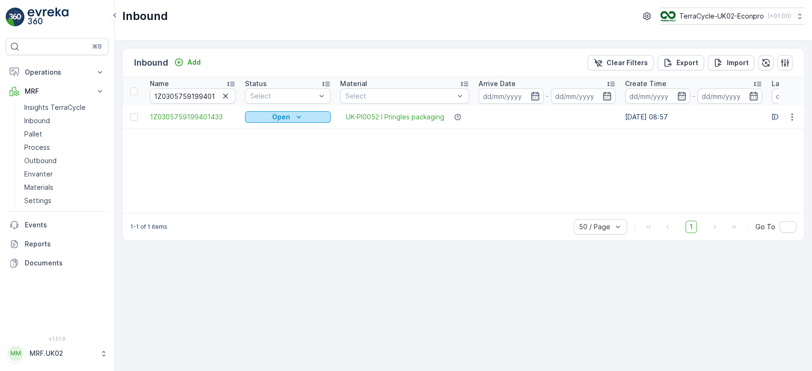
click at [261, 116] on div "Open" at bounding box center [288, 117] width 78 height 10
click at [261, 143] on span "Scanned" at bounding box center [265, 144] width 28 height 10
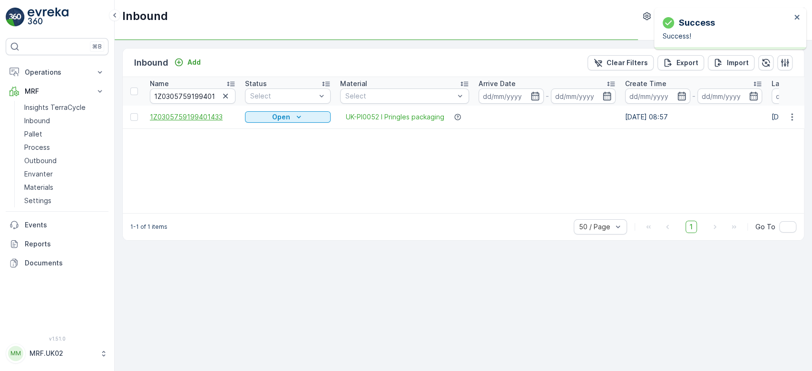
click at [177, 118] on span "1Z0305759199401433" at bounding box center [193, 117] width 86 height 10
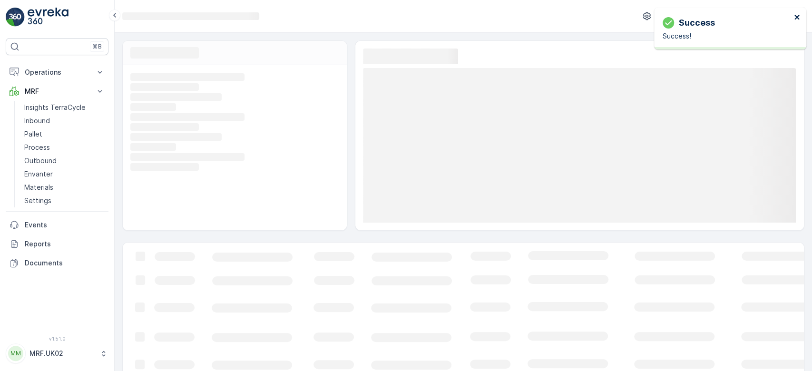
click at [798, 20] on icon "close" at bounding box center [797, 17] width 7 height 8
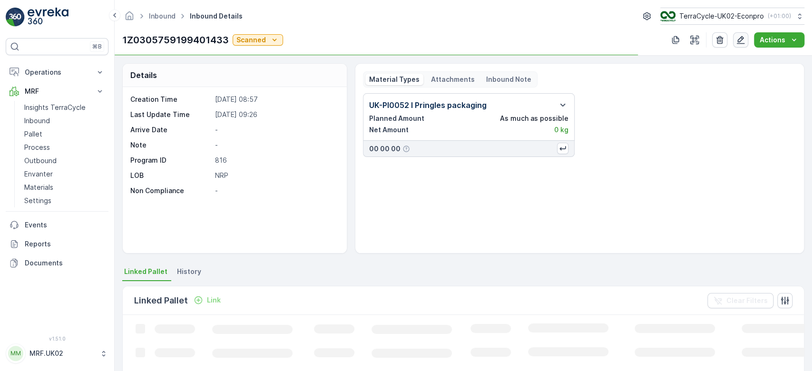
click at [737, 40] on icon "button" at bounding box center [741, 40] width 10 height 10
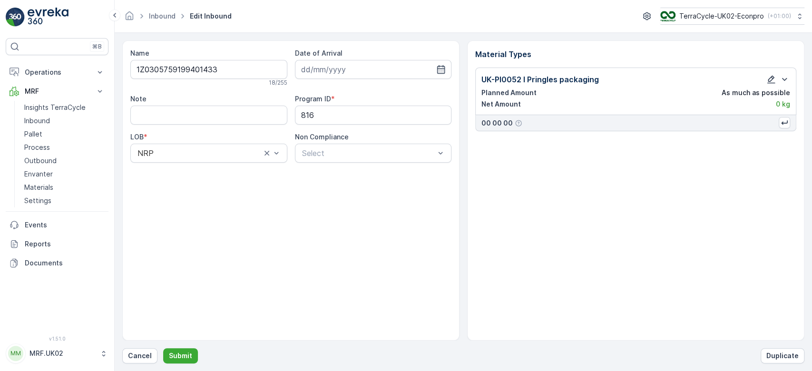
click at [769, 78] on icon "button" at bounding box center [772, 80] width 10 height 10
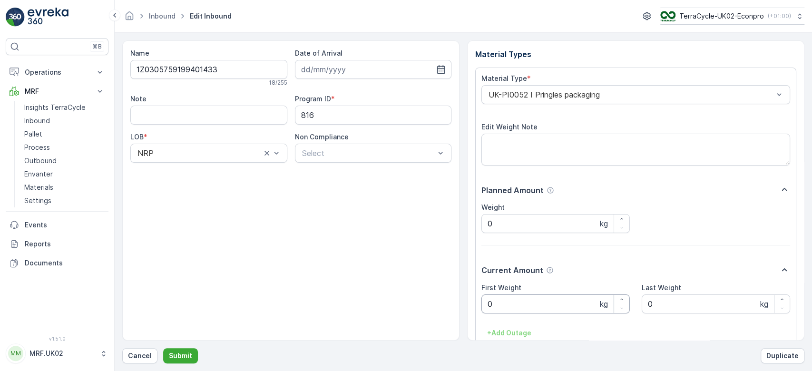
click at [506, 300] on Weight "0" at bounding box center [556, 304] width 148 height 19
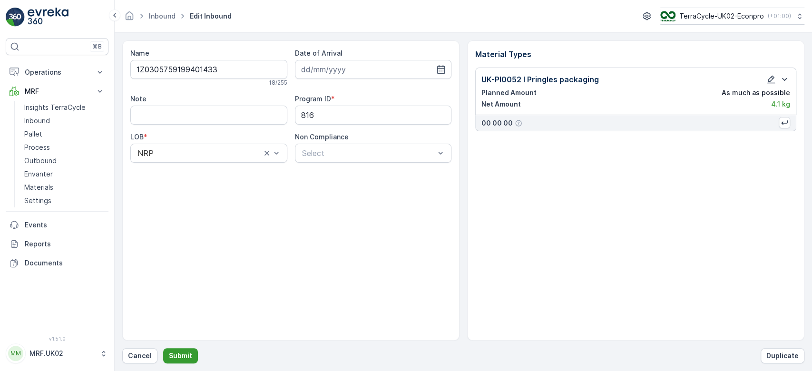
click at [174, 360] on p "Submit" at bounding box center [180, 356] width 23 height 10
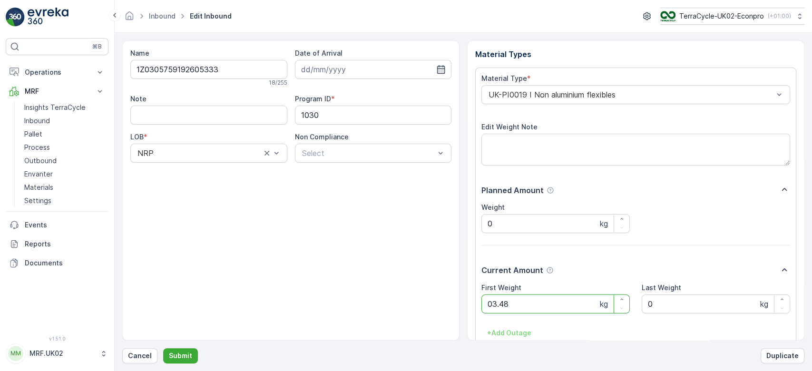
click at [163, 348] on button "Submit" at bounding box center [180, 355] width 35 height 15
click at [140, 351] on button "Cancel" at bounding box center [139, 355] width 35 height 15
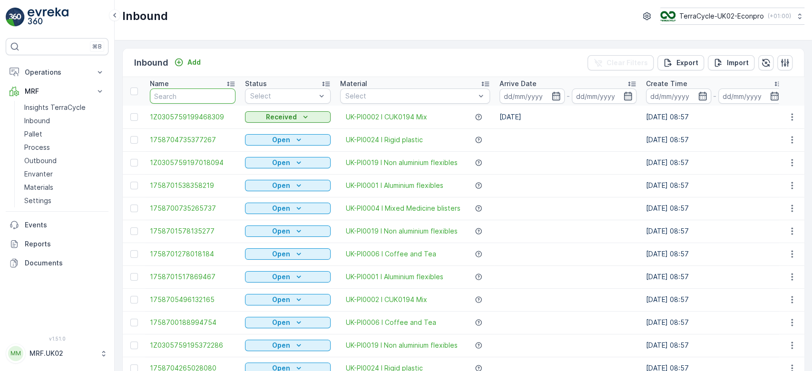
click at [202, 97] on input "text" at bounding box center [193, 96] width 86 height 15
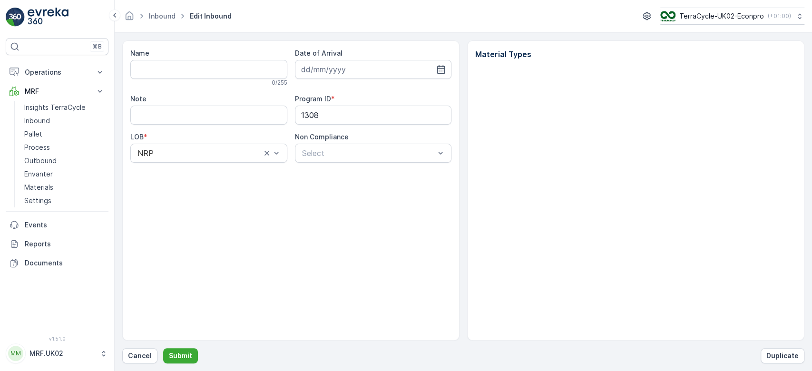
type input "1Z0305759193012543"
type input "[DATE]"
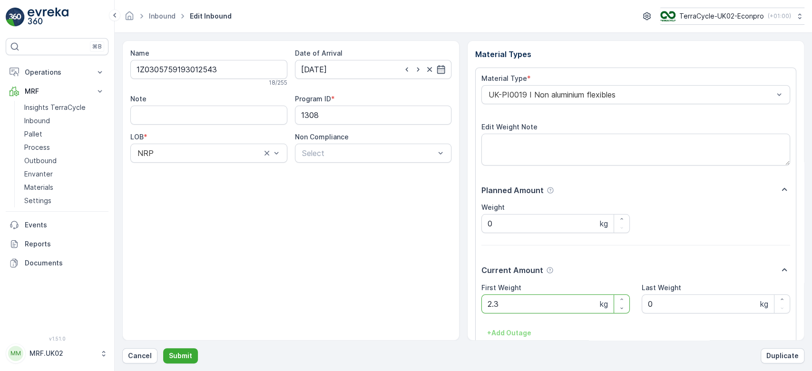
type Weight "2"
click at [163, 348] on button "Submit" at bounding box center [180, 355] width 35 height 15
